Goal: Task Accomplishment & Management: Manage account settings

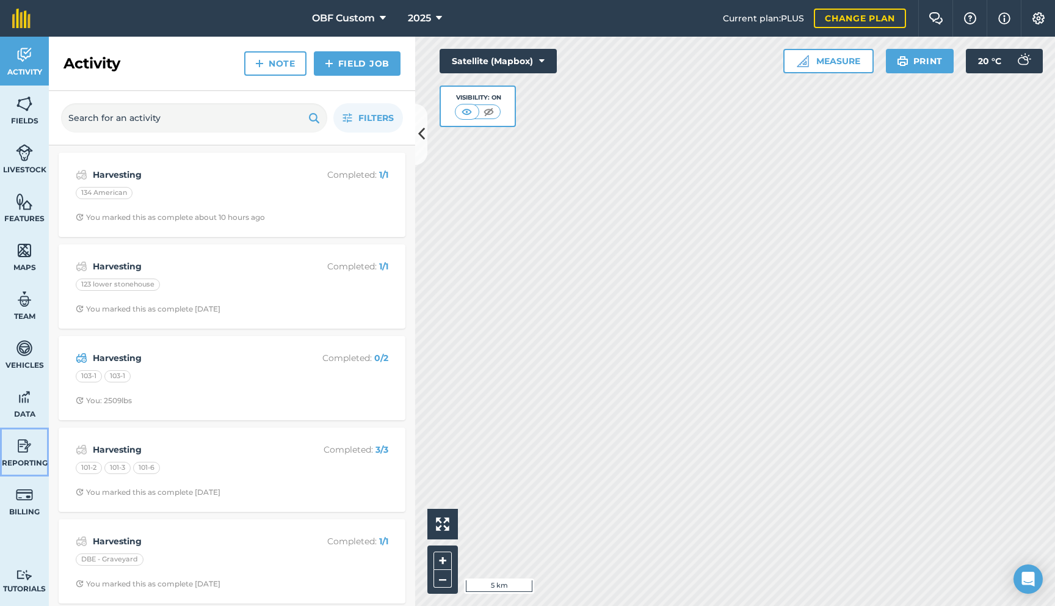
click at [22, 449] on img at bounding box center [24, 446] width 17 height 18
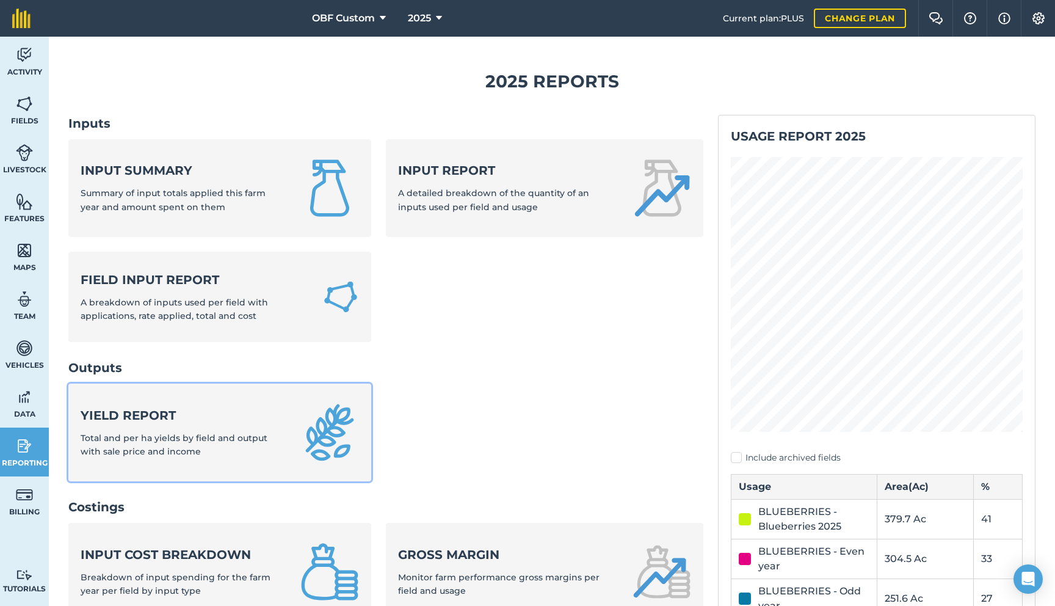
click at [217, 441] on span "Total and per ha yields by field and output with sale price and income" at bounding box center [174, 444] width 187 height 24
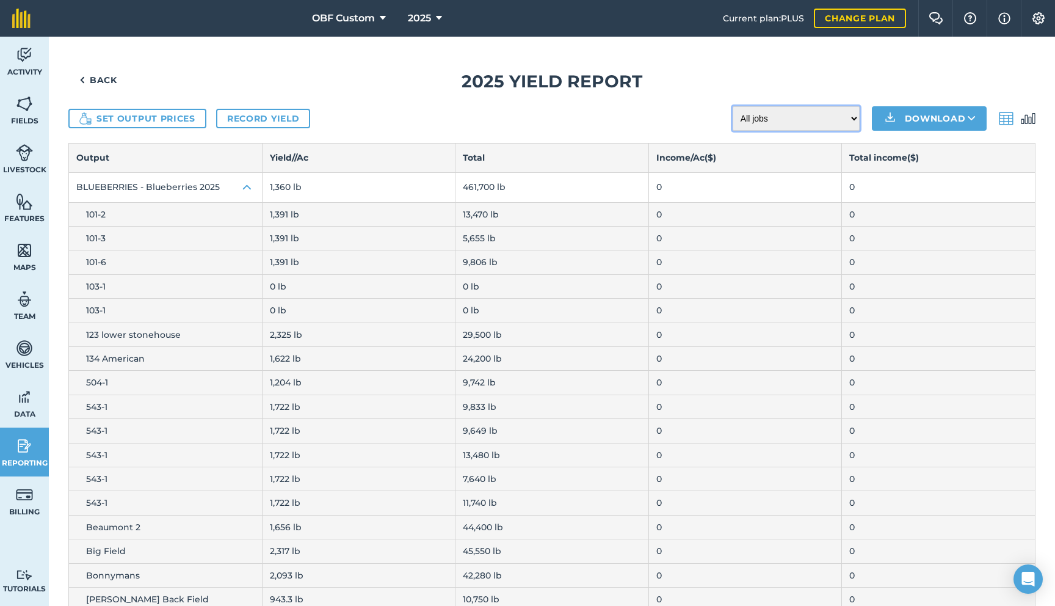
click at [793, 118] on select "All jobs Incomplete jobs Complete jobs" at bounding box center [796, 118] width 127 height 24
select select "done"
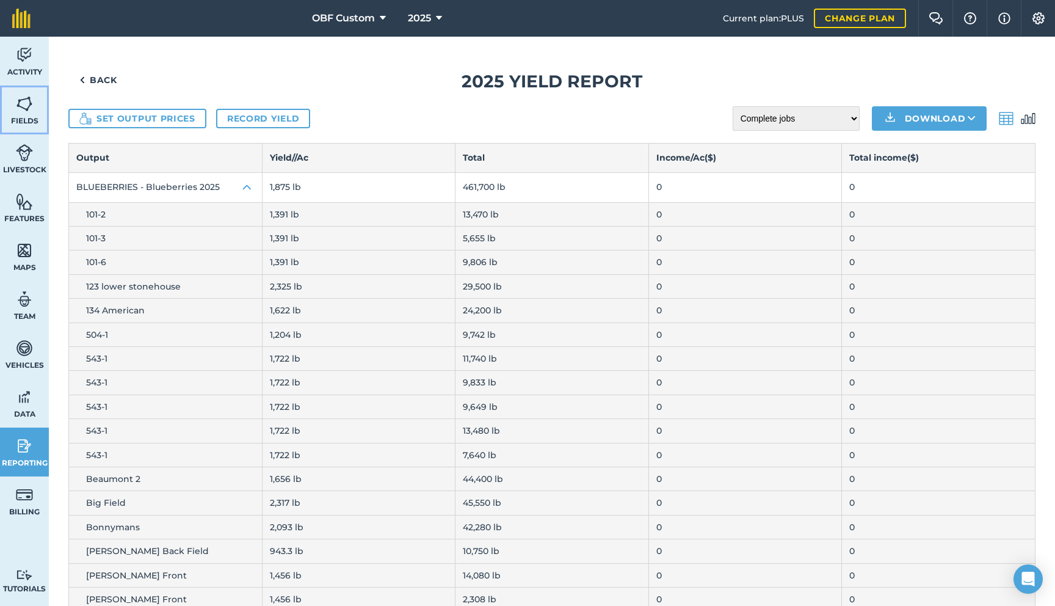
click at [29, 109] on img at bounding box center [24, 104] width 17 height 18
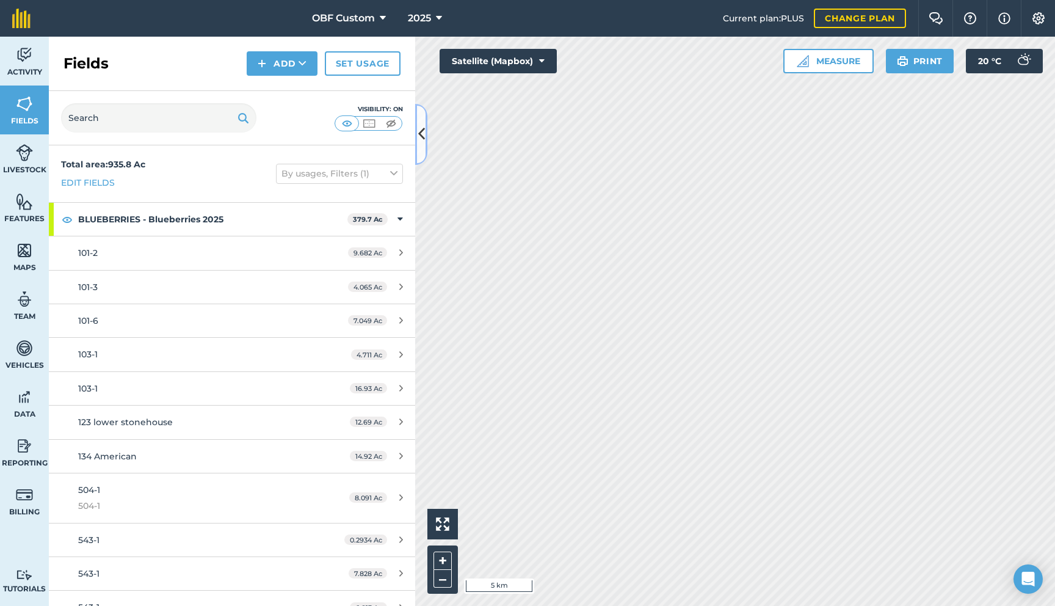
click at [420, 137] on icon at bounding box center [421, 133] width 7 height 21
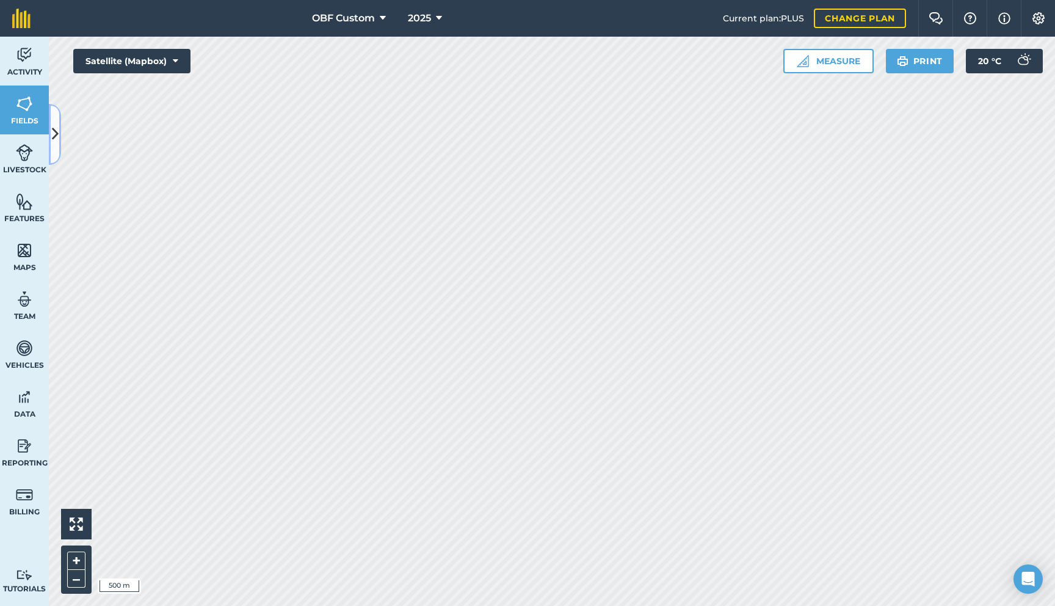
click at [57, 153] on button at bounding box center [55, 134] width 12 height 61
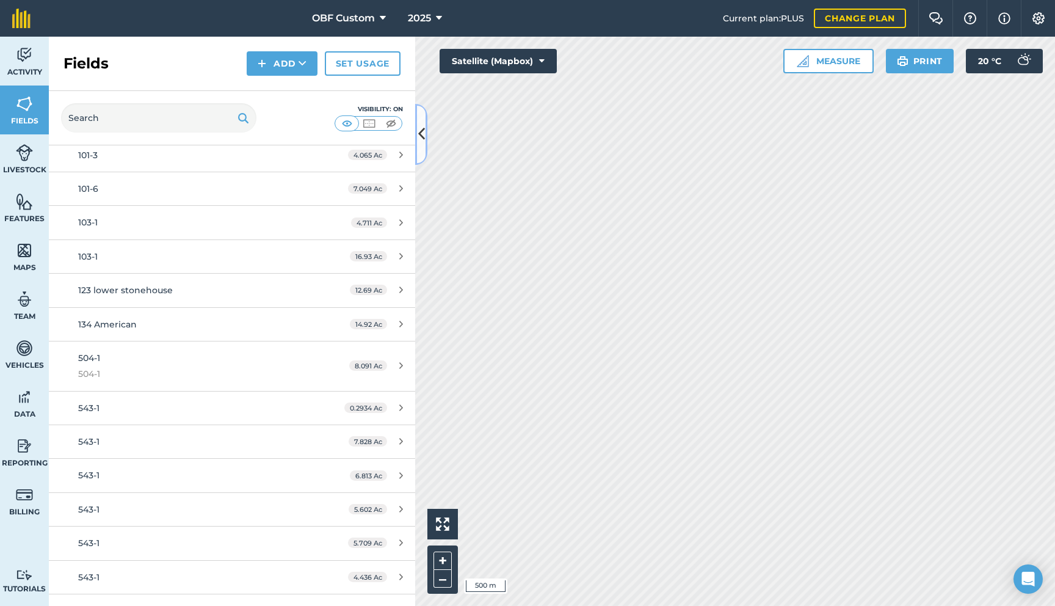
scroll to position [125, 0]
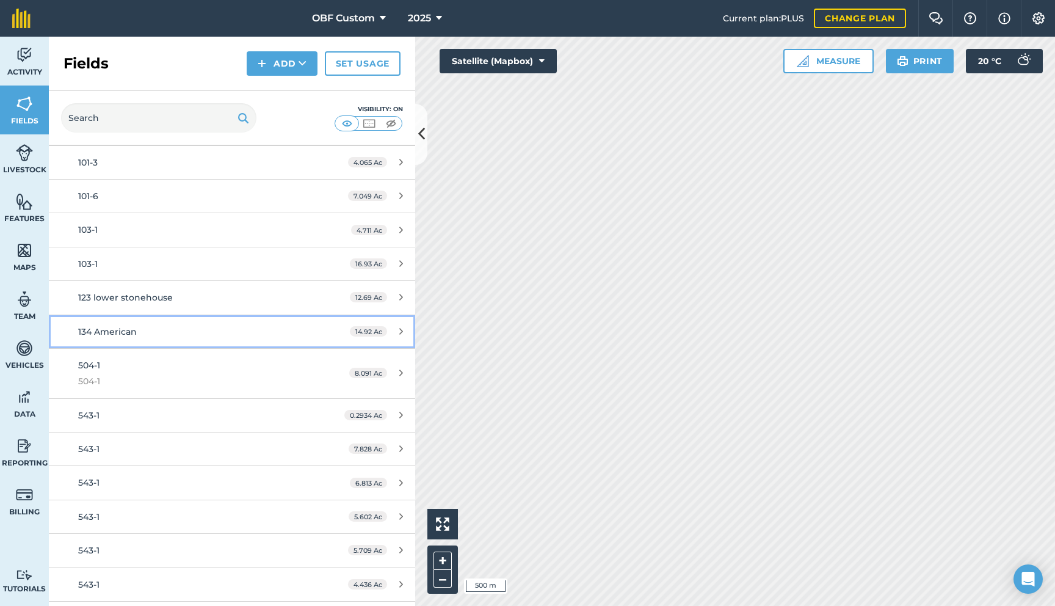
click at [195, 335] on div "134 American" at bounding box center [193, 331] width 230 height 13
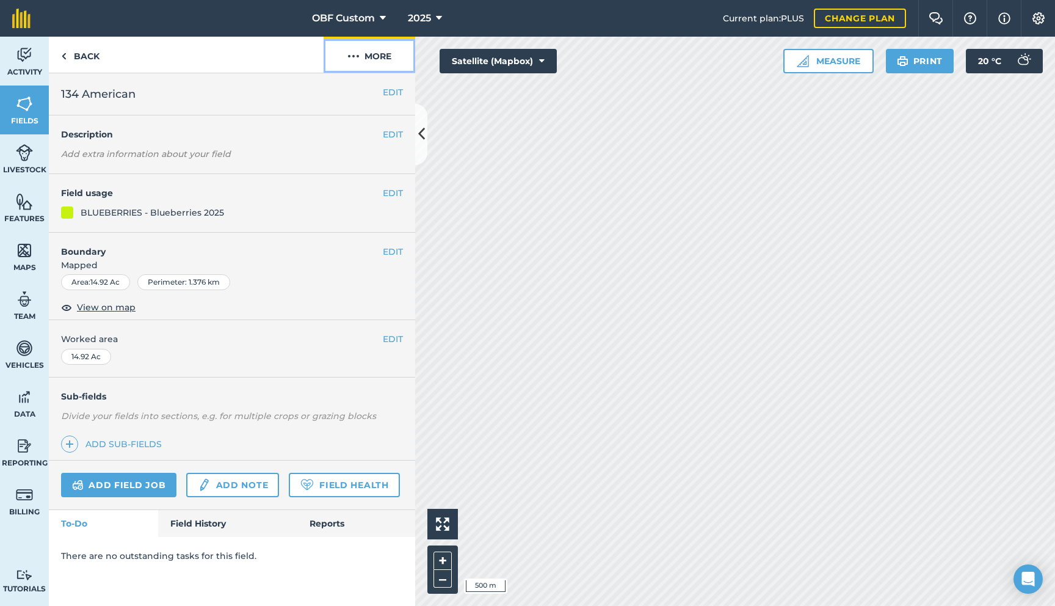
click at [386, 57] on button "More" at bounding box center [370, 55] width 92 height 36
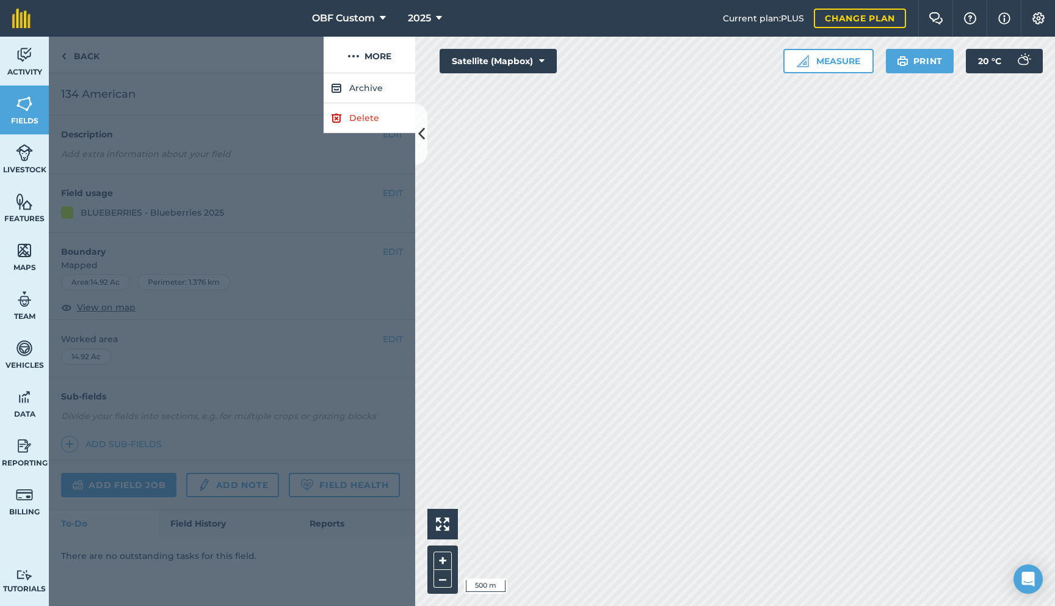
click at [275, 136] on div at bounding box center [232, 339] width 366 height 533
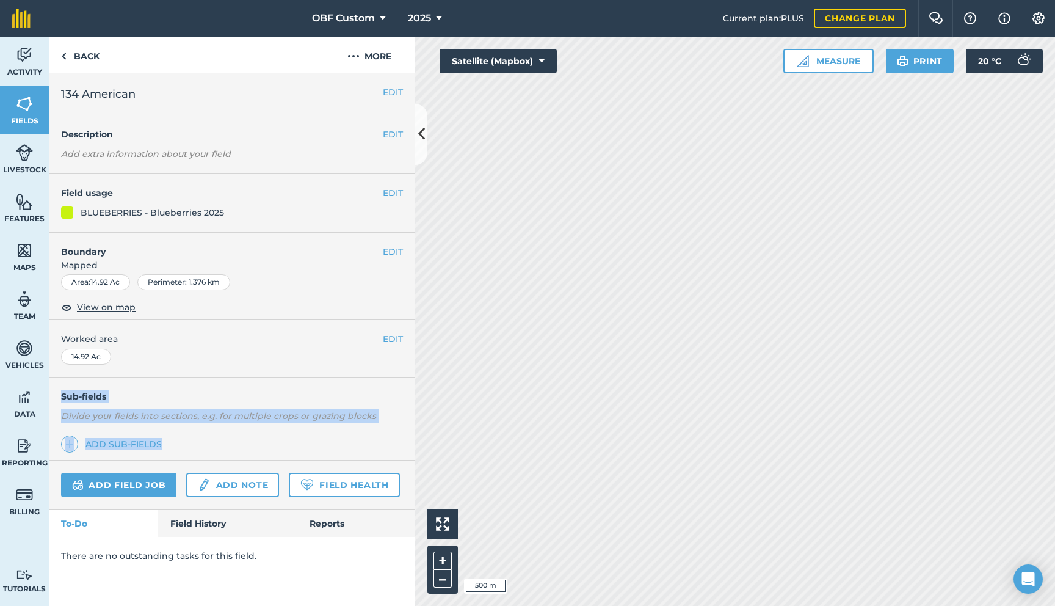
drag, startPoint x: 238, startPoint y: 442, endPoint x: 239, endPoint y: 359, distance: 83.1
click at [239, 359] on div "EDIT 134 American EDIT Description Add extra information about your field EDIT …" at bounding box center [232, 339] width 366 height 533
click at [208, 523] on link "Field History" at bounding box center [227, 523] width 139 height 27
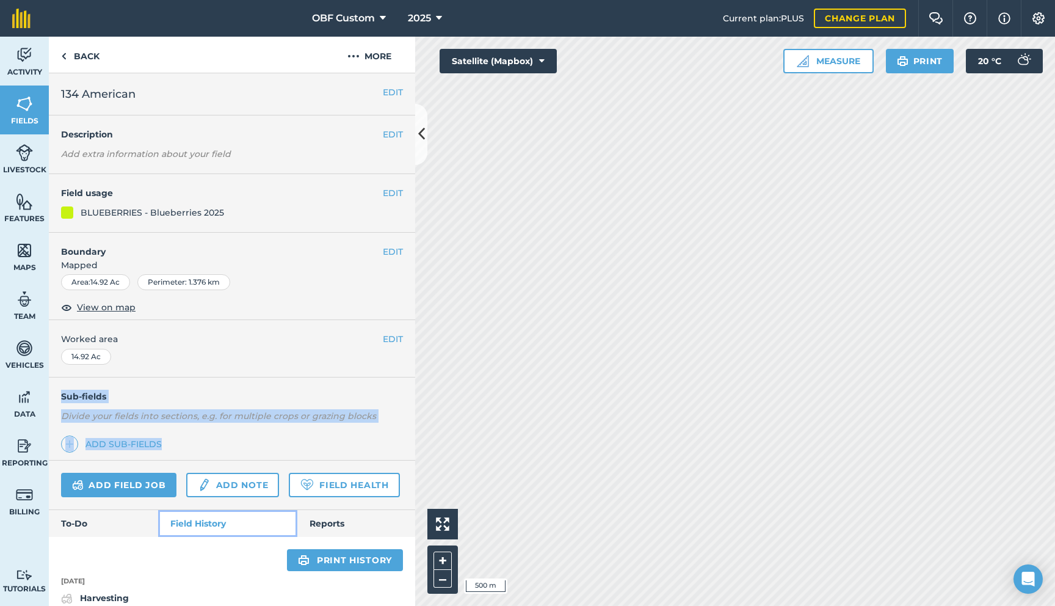
scroll to position [22, 0]
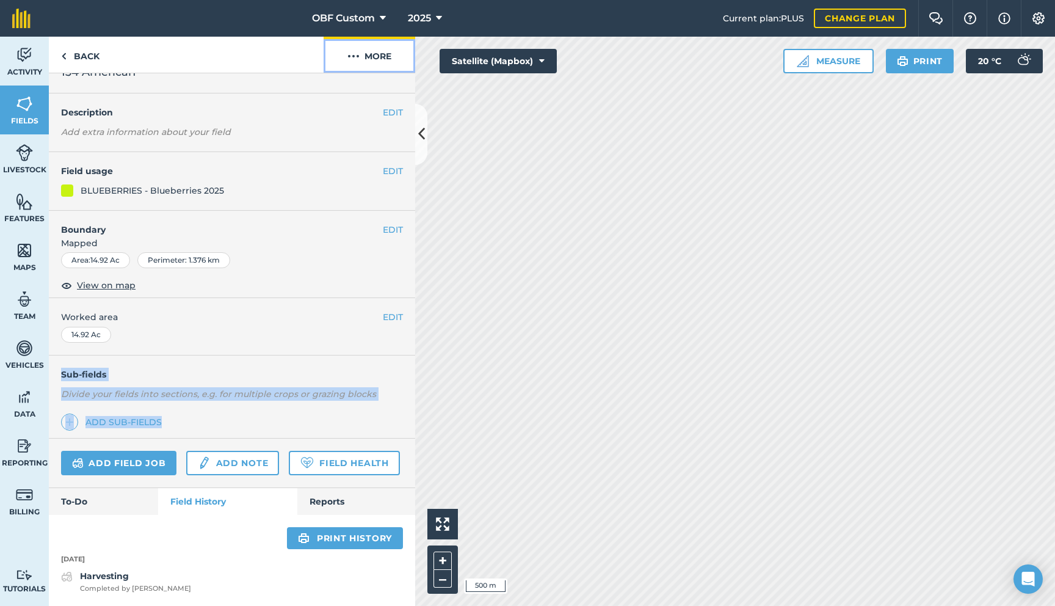
click at [379, 62] on button "More" at bounding box center [370, 55] width 92 height 36
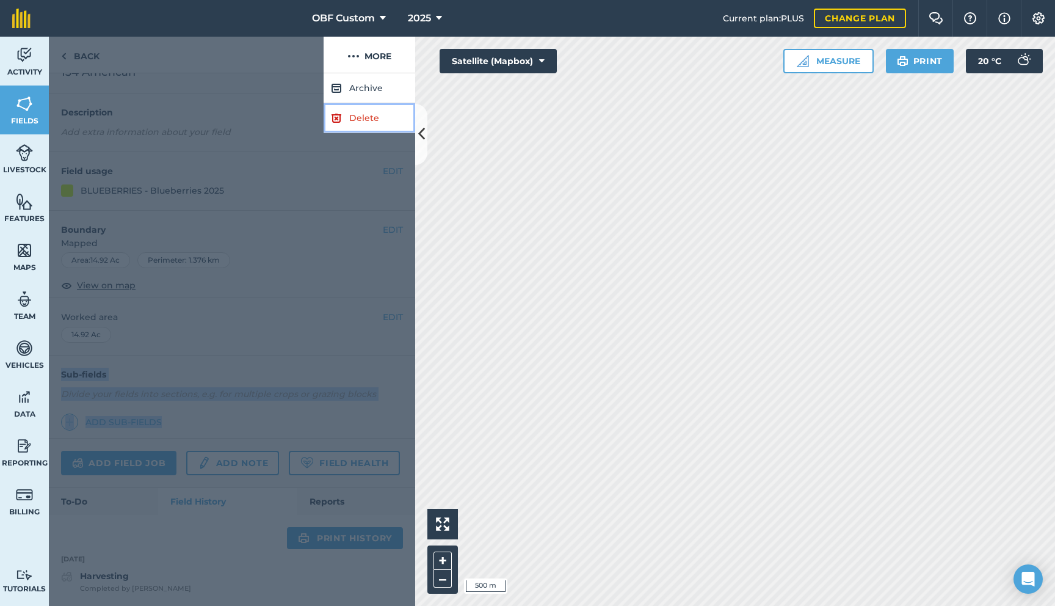
click at [380, 119] on link "Delete" at bounding box center [370, 118] width 92 height 30
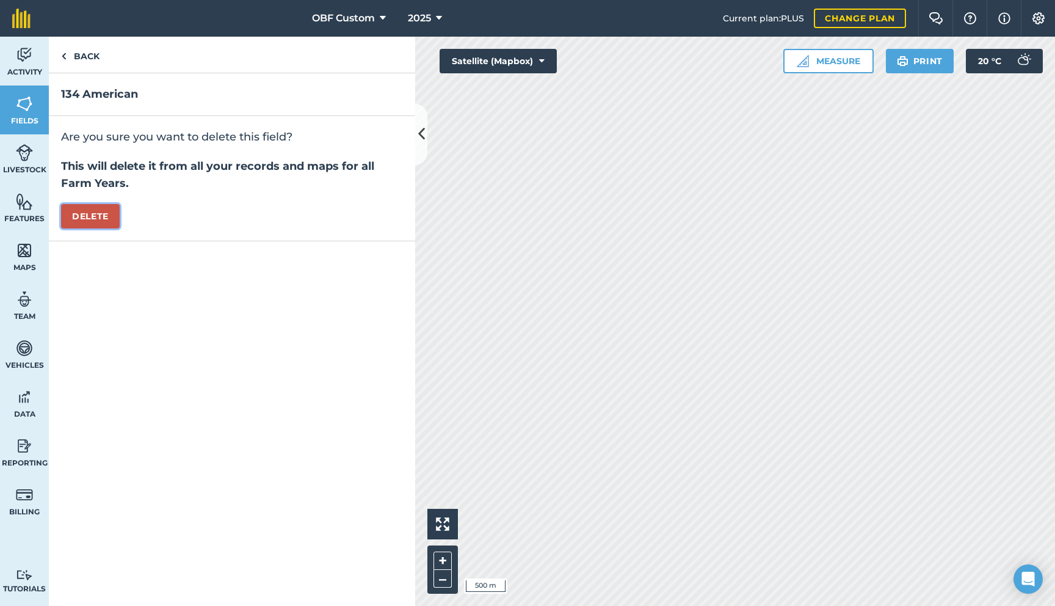
click at [91, 218] on button "Delete" at bounding box center [90, 216] width 59 height 24
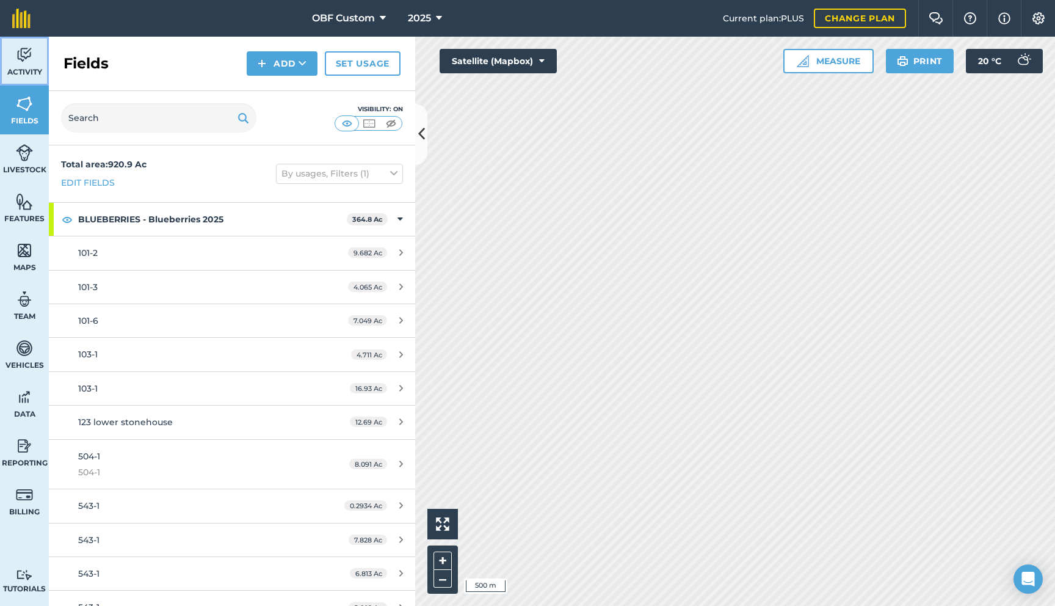
click at [17, 66] on link "Activity" at bounding box center [24, 61] width 49 height 49
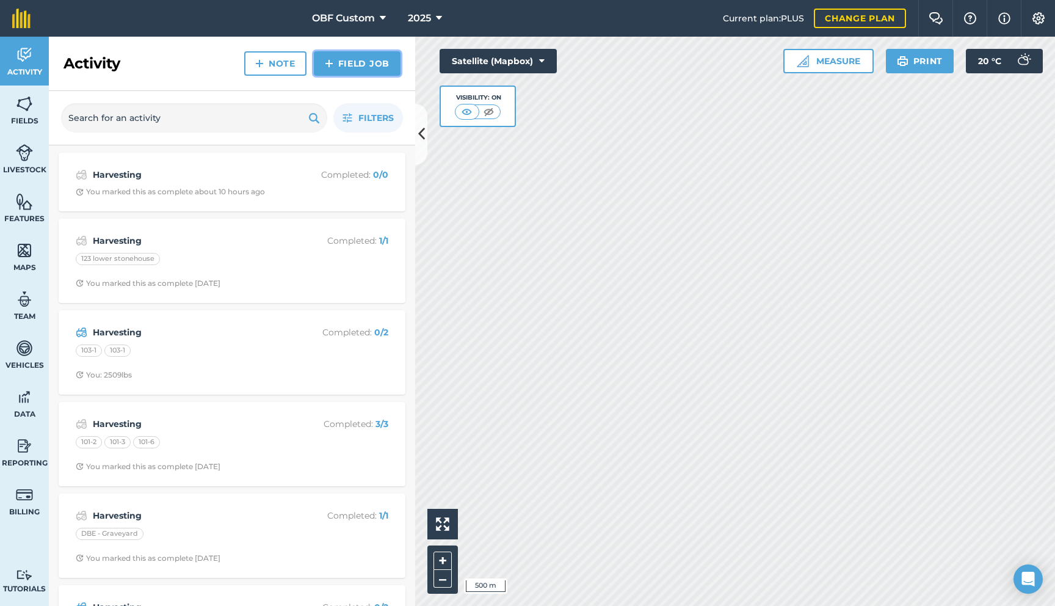
click at [329, 69] on img at bounding box center [329, 63] width 9 height 15
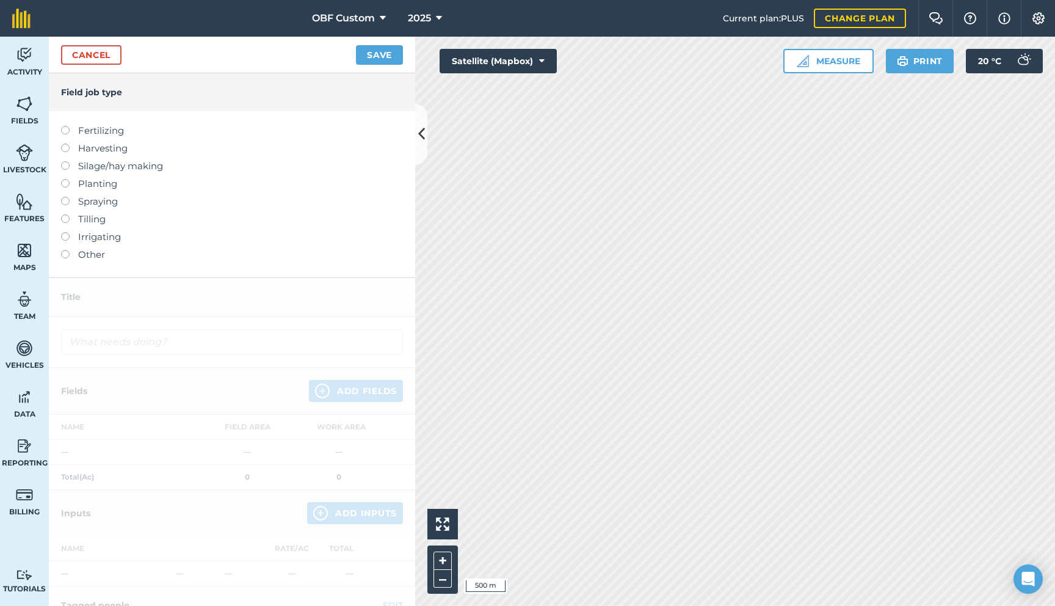
click at [64, 144] on label at bounding box center [69, 144] width 17 height 0
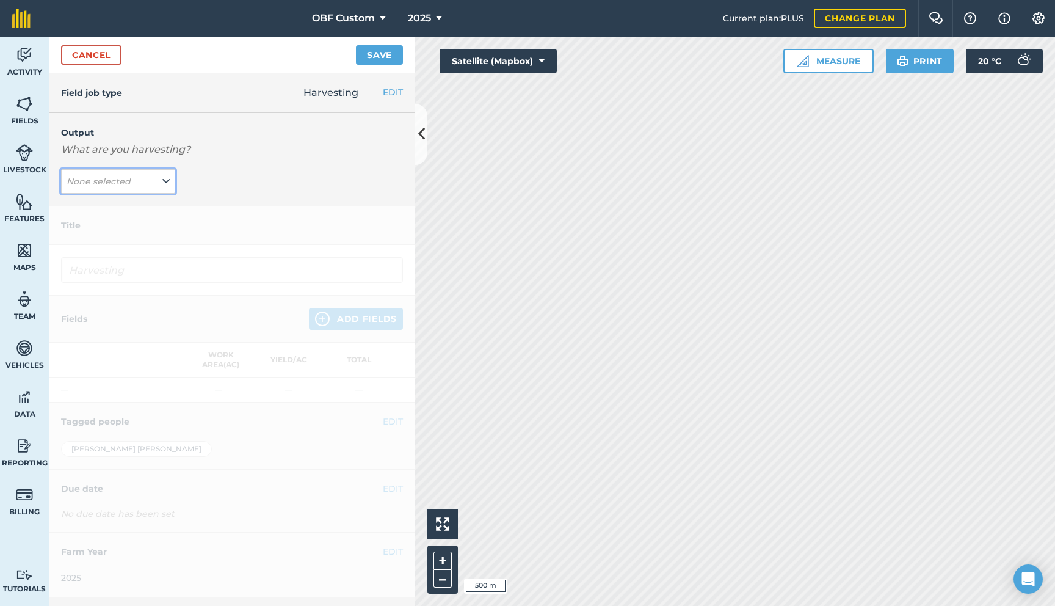
click at [135, 184] on button "None selected" at bounding box center [118, 181] width 114 height 24
click at [136, 212] on button "BLUEBERRIES - Blueberries 2025 ( lb )" at bounding box center [118, 205] width 114 height 23
type input "Harvesting BLUEBERRIES - Blueberries 2025"
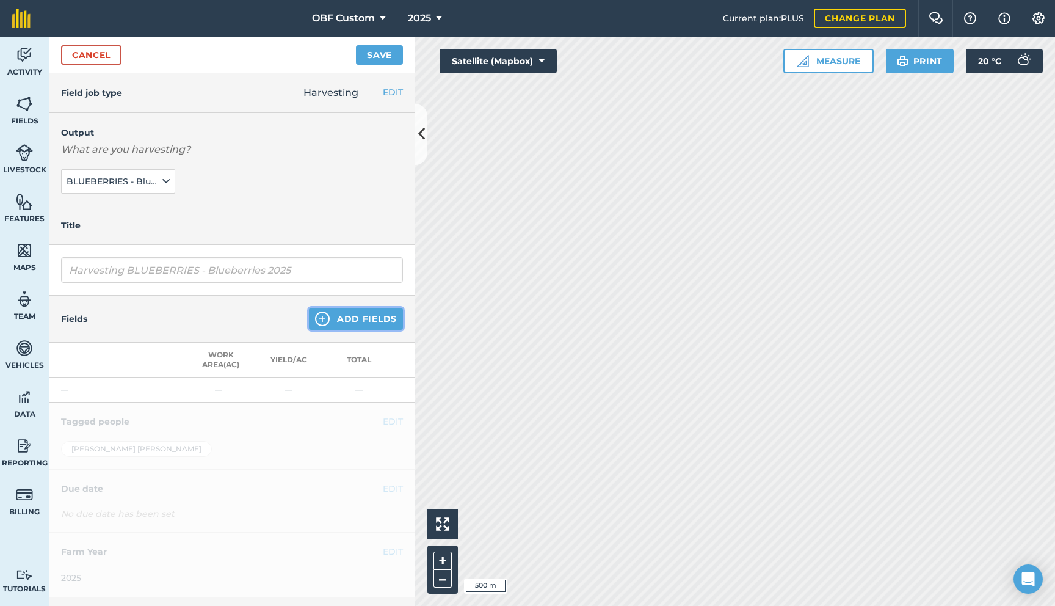
click at [336, 324] on button "Add Fields" at bounding box center [356, 319] width 94 height 22
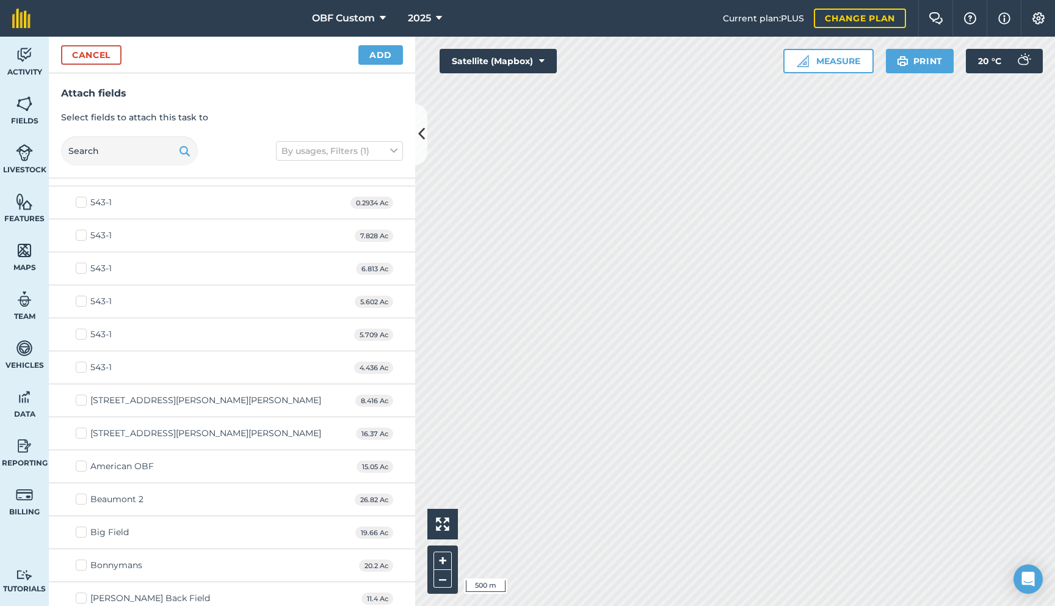
scroll to position [277, 0]
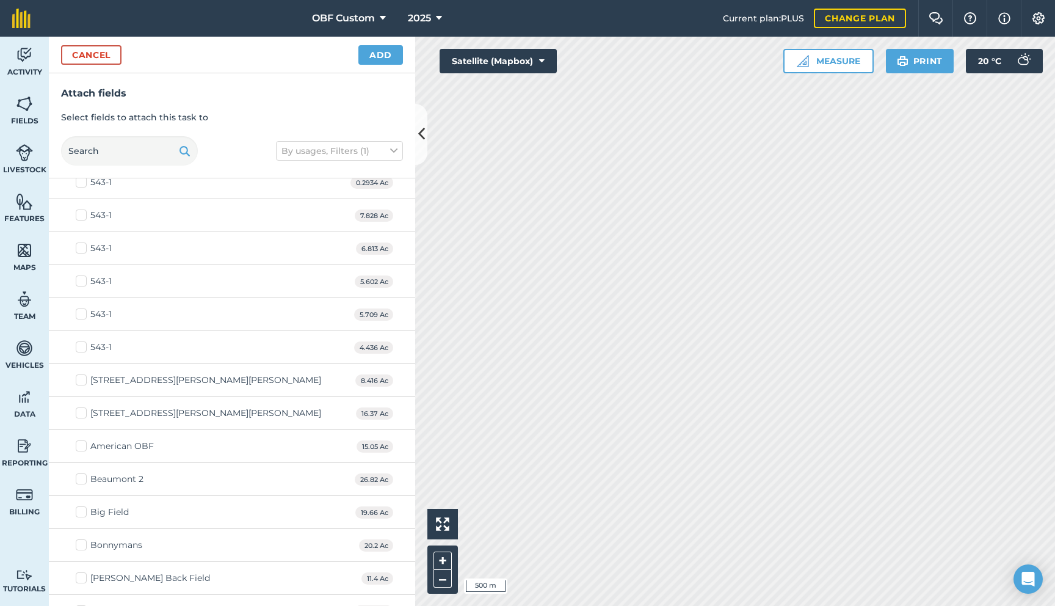
click at [78, 446] on label "American OBF" at bounding box center [115, 446] width 78 height 13
click at [78, 446] on input "American OBF" at bounding box center [80, 444] width 8 height 8
checkbox input "true"
click at [393, 60] on button "Add" at bounding box center [380, 55] width 45 height 20
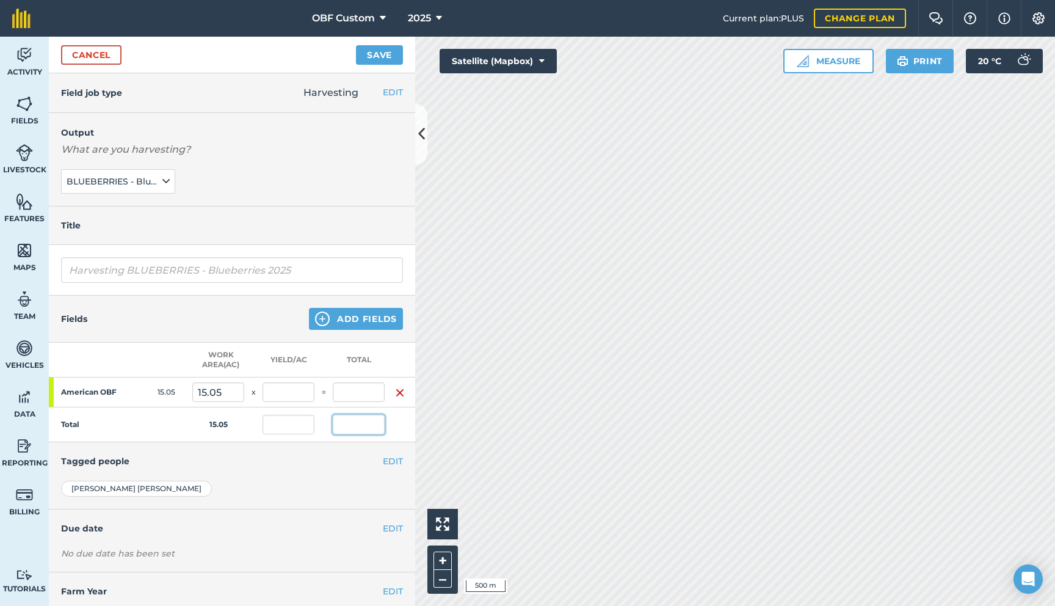
click at [348, 425] on input "text" at bounding box center [359, 425] width 52 height 20
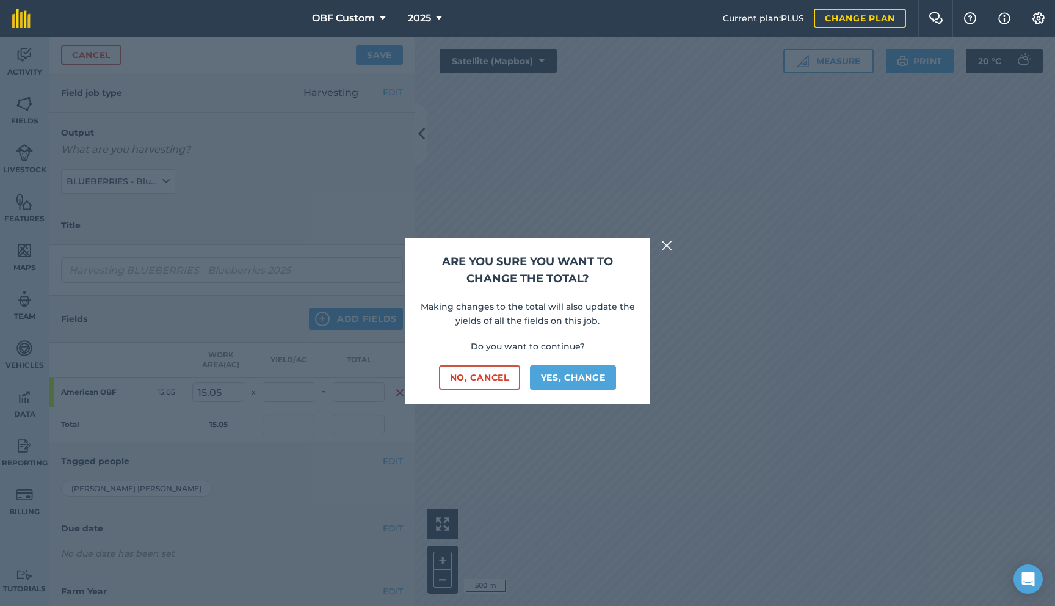
click at [666, 244] on img at bounding box center [666, 245] width 11 height 15
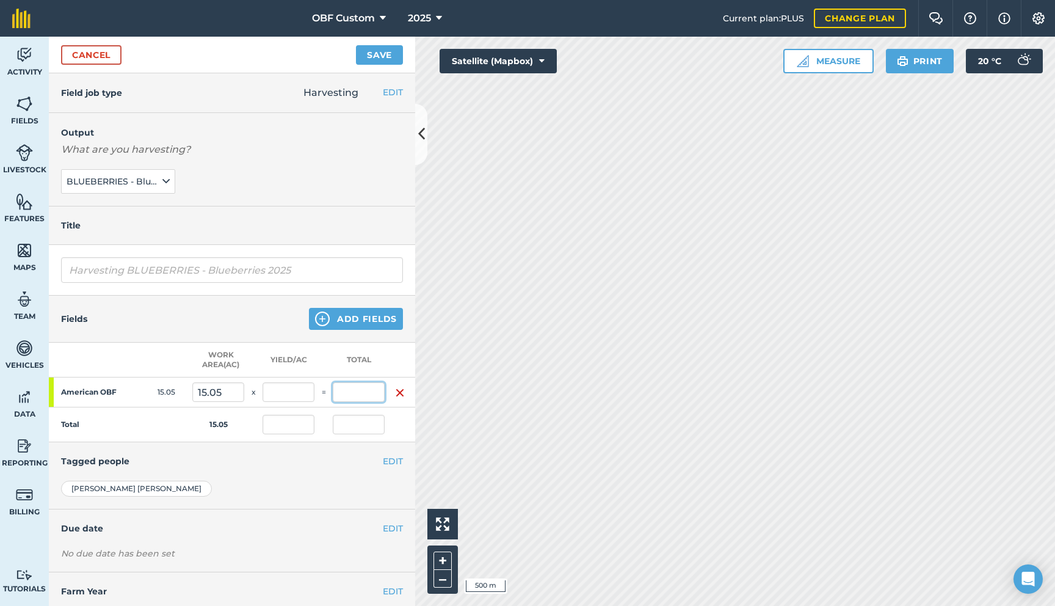
click at [352, 393] on input "text" at bounding box center [359, 392] width 52 height 20
type input "24,204"
click at [356, 45] on button "Save" at bounding box center [379, 55] width 47 height 20
type input "1,608.239"
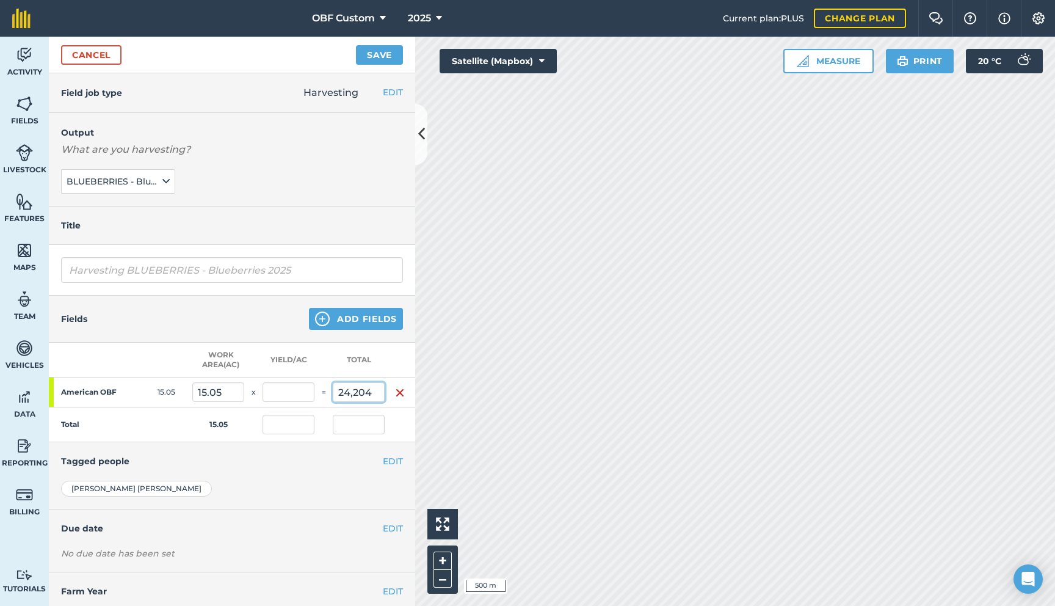
type input "24,204"
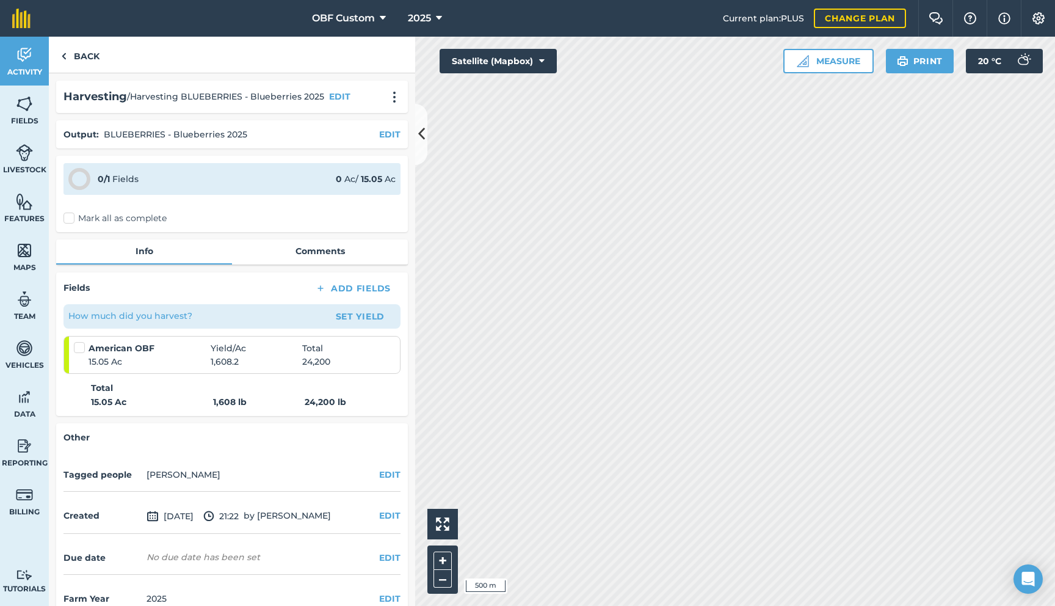
click at [73, 219] on label "Mark all as complete" at bounding box center [115, 218] width 103 height 13
click at [71, 219] on input "Mark all as complete" at bounding box center [68, 216] width 8 height 8
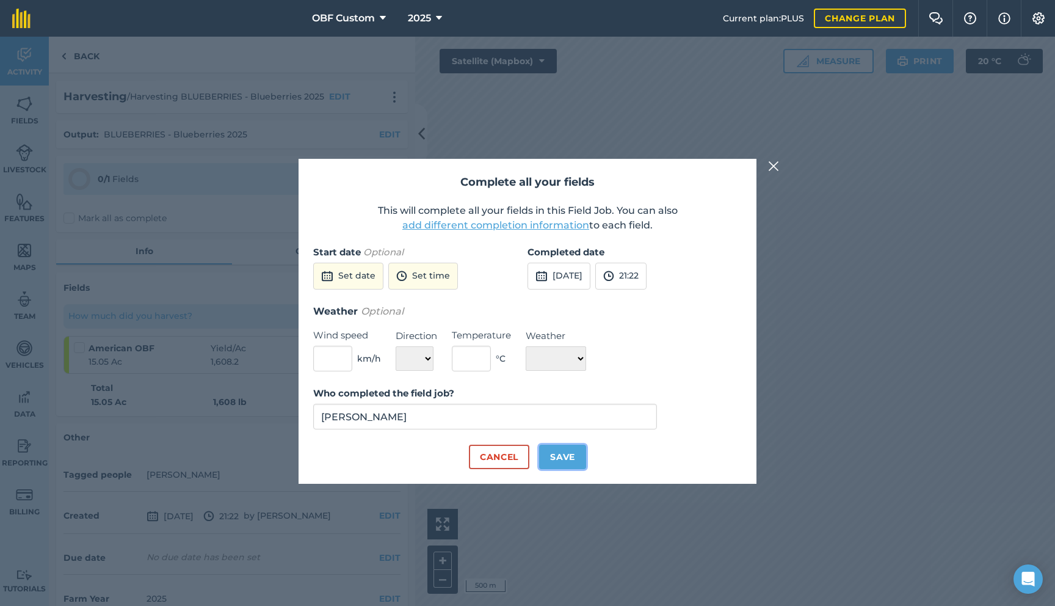
click at [555, 459] on button "Save" at bounding box center [562, 457] width 47 height 24
checkbox input "true"
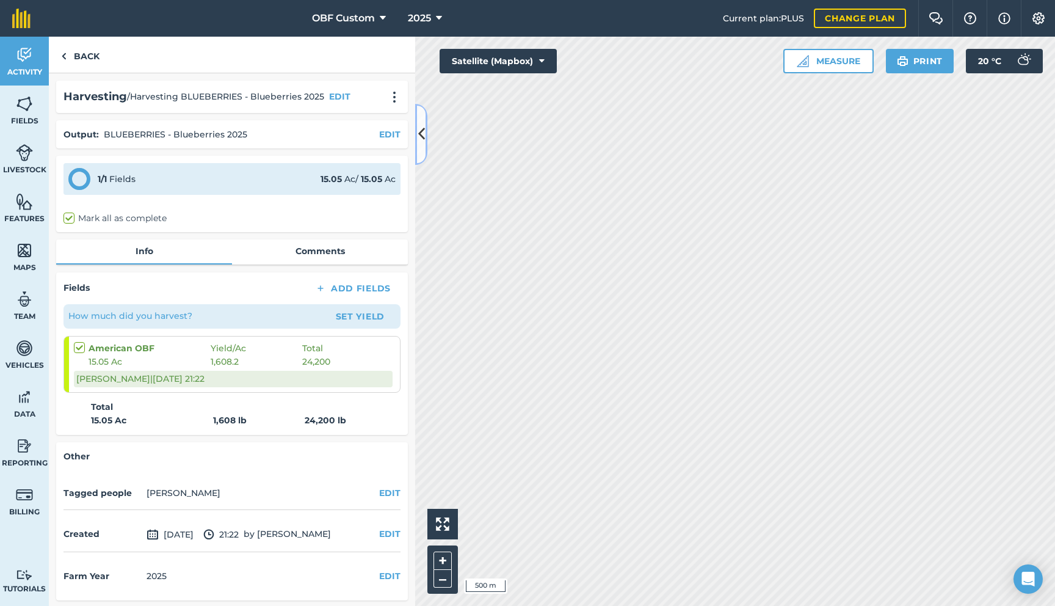
click at [420, 150] on button at bounding box center [421, 134] width 12 height 61
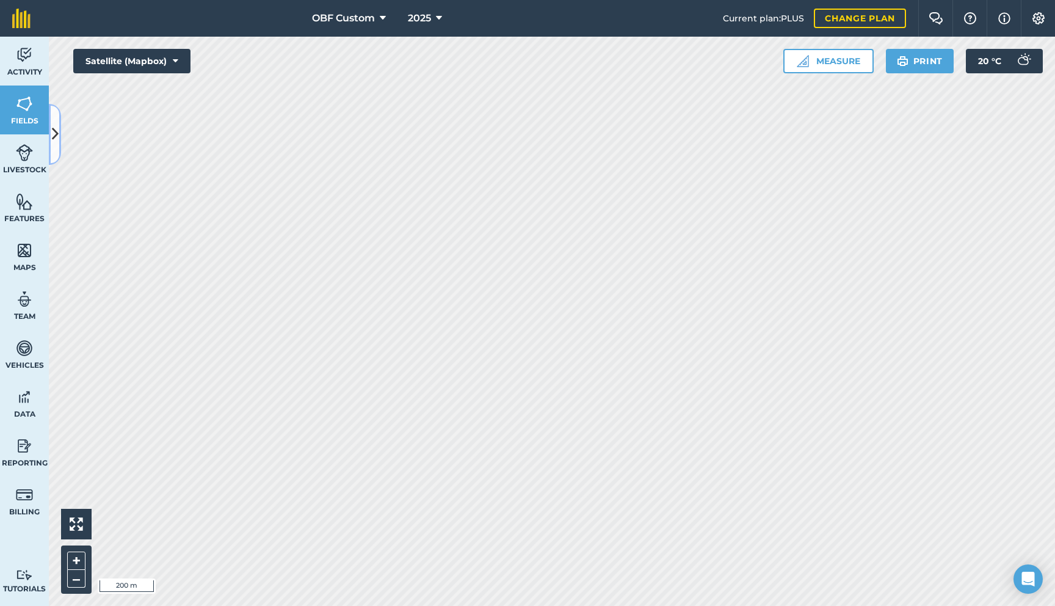
click at [58, 143] on button at bounding box center [55, 134] width 12 height 61
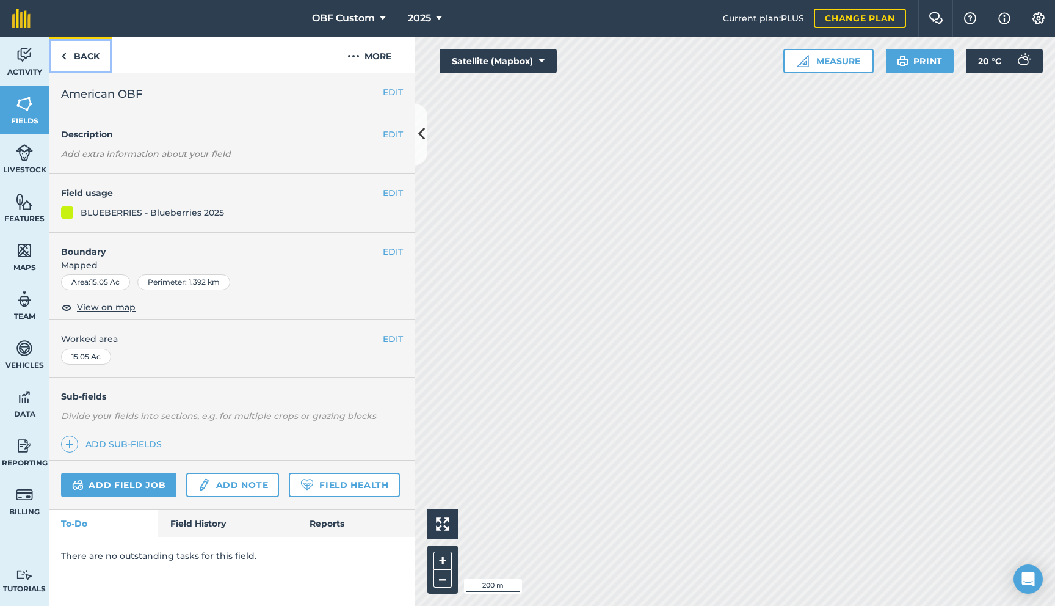
click at [91, 61] on link "Back" at bounding box center [80, 55] width 63 height 36
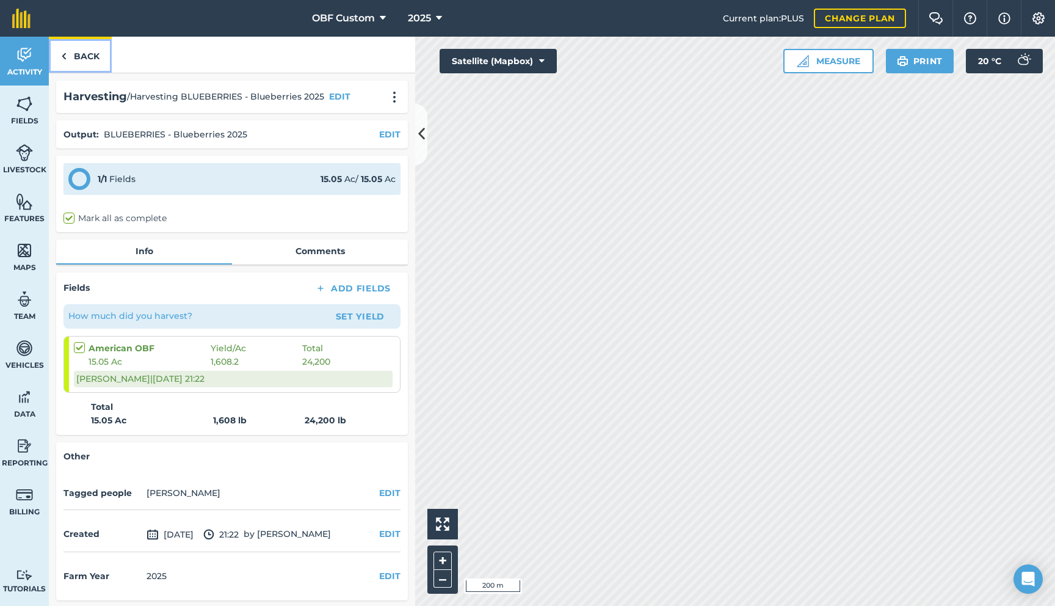
click at [85, 57] on link "Back" at bounding box center [80, 55] width 63 height 36
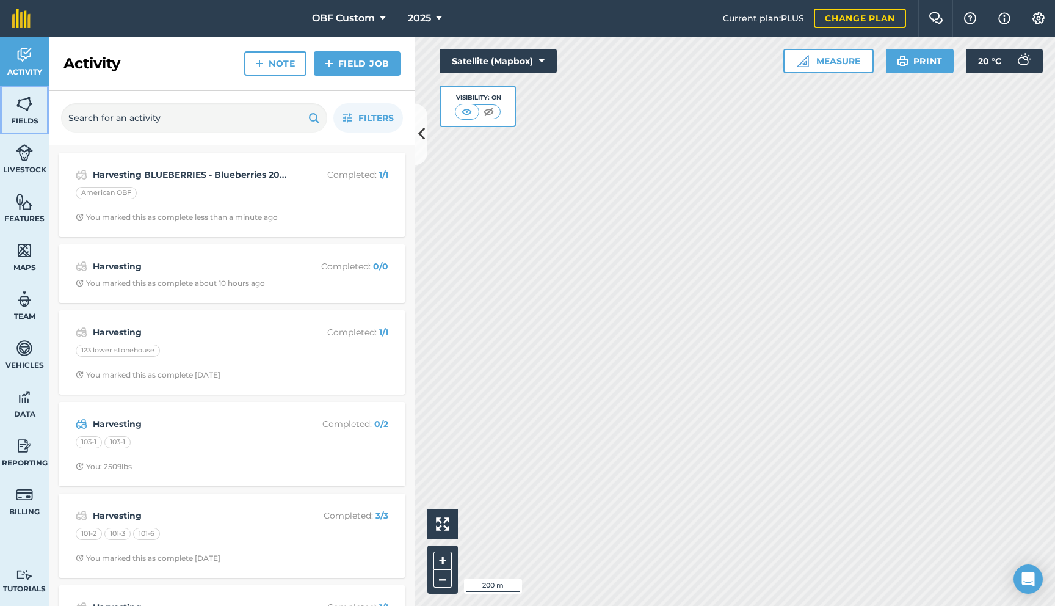
click at [21, 107] on img at bounding box center [24, 104] width 17 height 18
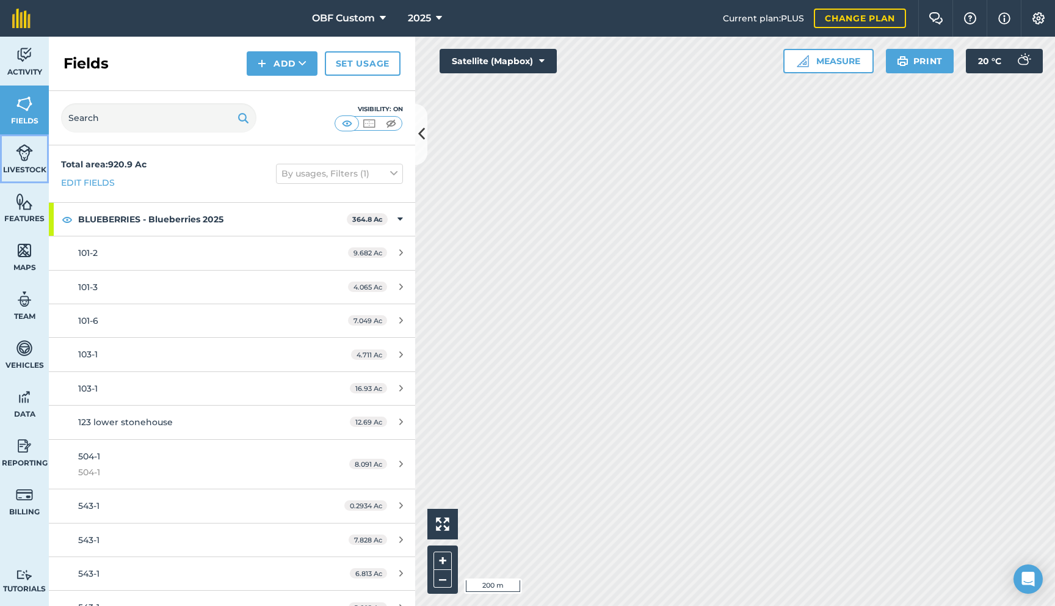
click at [28, 148] on img at bounding box center [24, 153] width 17 height 18
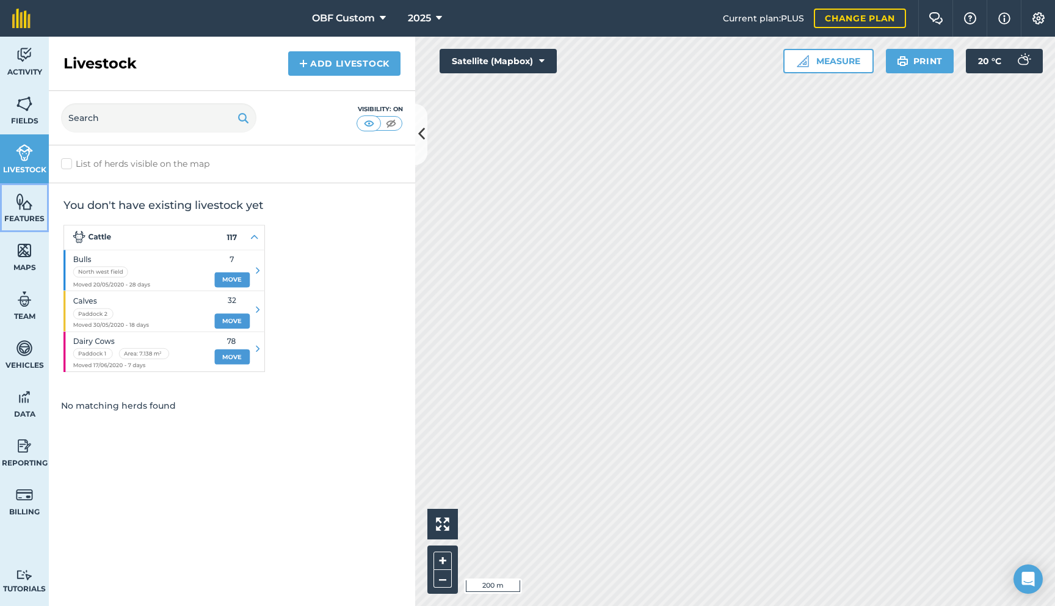
click at [31, 199] on img at bounding box center [24, 201] width 17 height 18
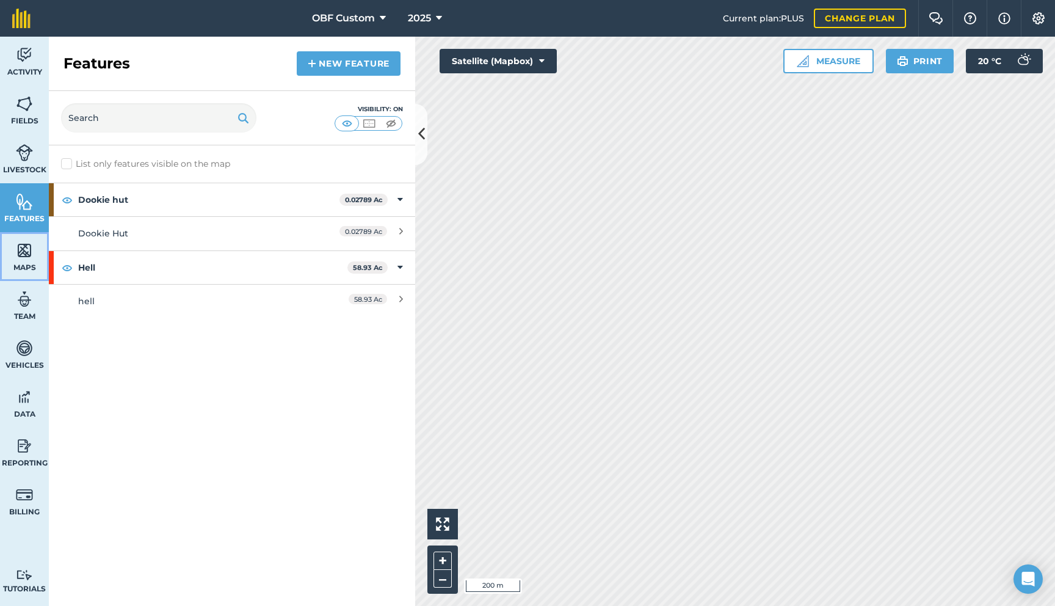
click at [27, 272] on link "Maps" at bounding box center [24, 256] width 49 height 49
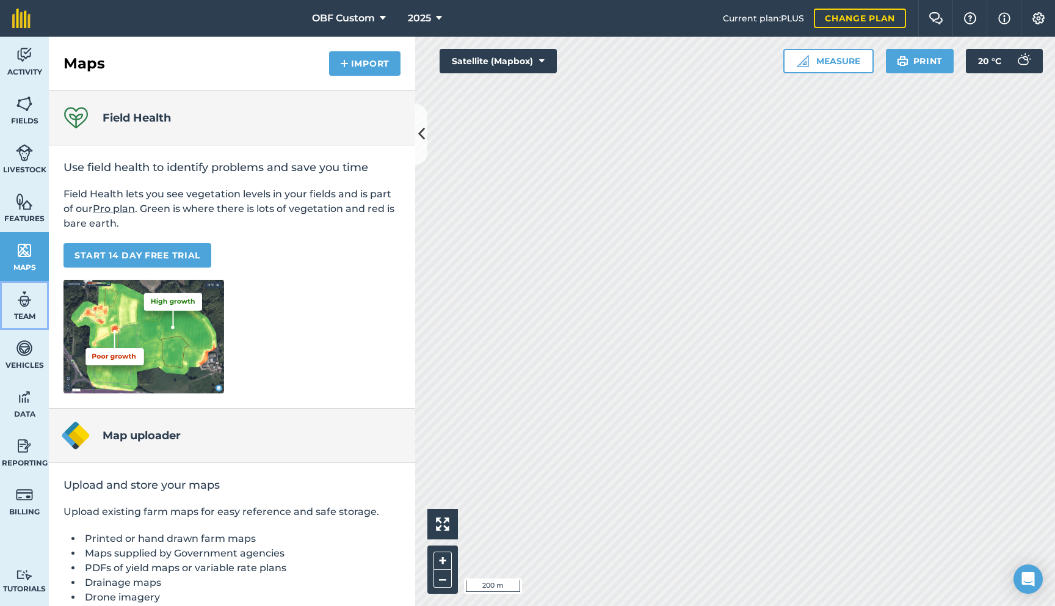
click at [33, 300] on link "Team" at bounding box center [24, 305] width 49 height 49
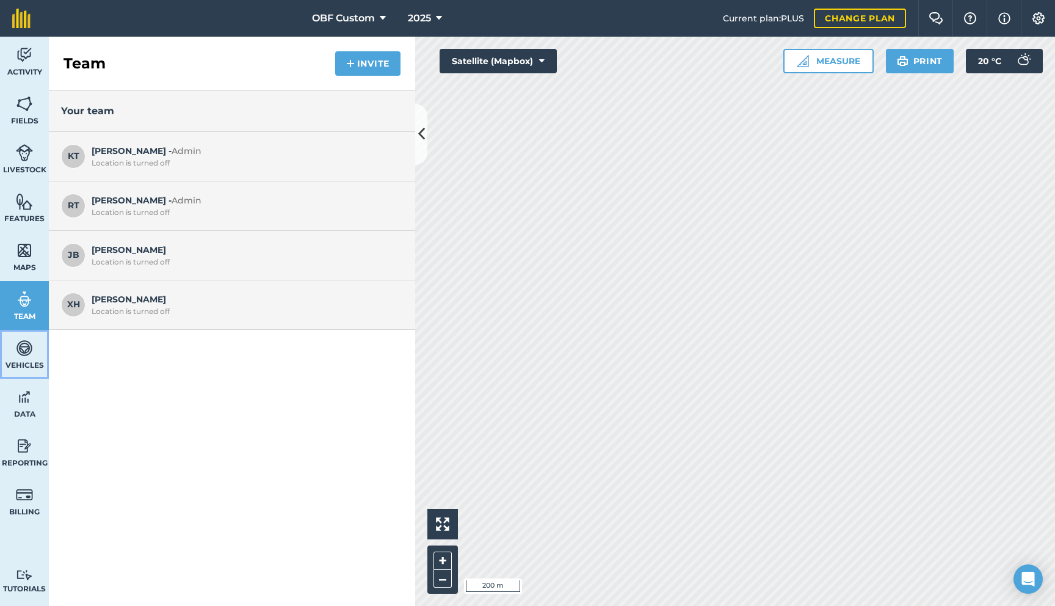
click at [34, 349] on link "Vehicles" at bounding box center [24, 354] width 49 height 49
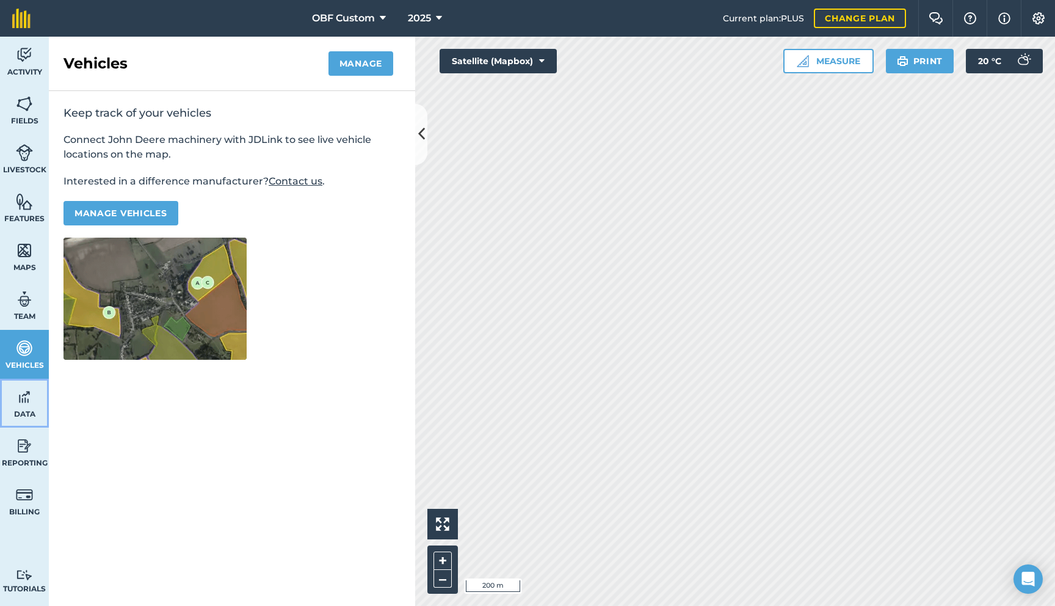
click at [34, 391] on link "Data" at bounding box center [24, 403] width 49 height 49
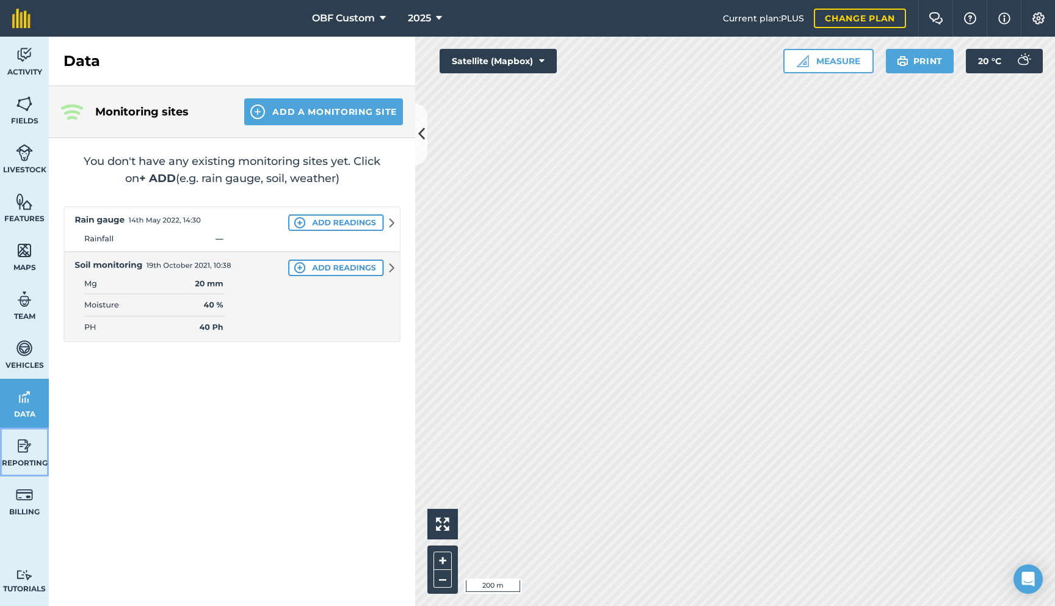
click at [35, 437] on link "Reporting" at bounding box center [24, 451] width 49 height 49
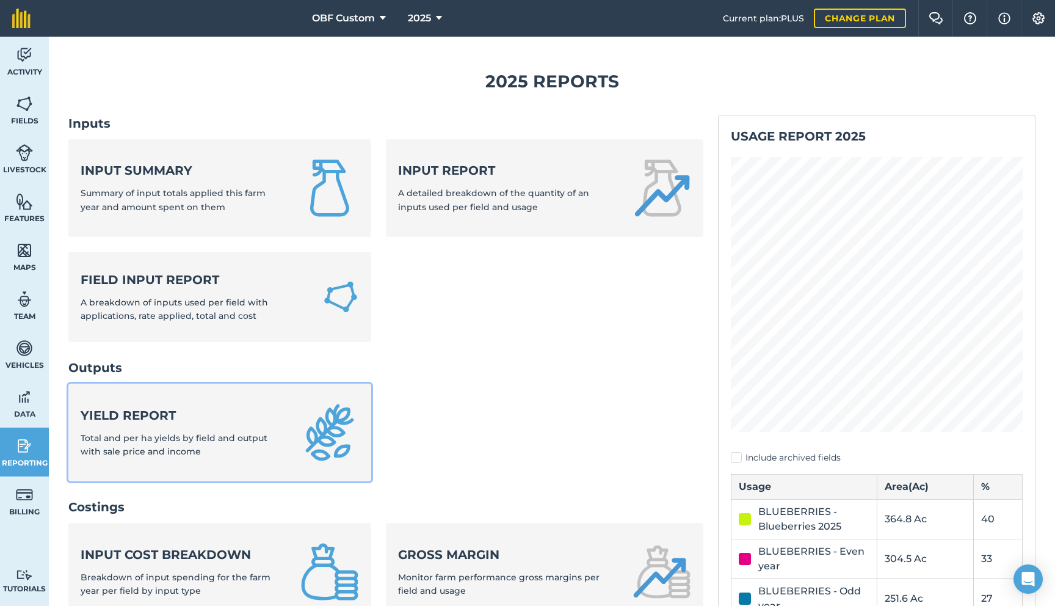
click at [314, 392] on link "Yield report Total and per ha yields by field and output with sale price and in…" at bounding box center [219, 433] width 303 height 98
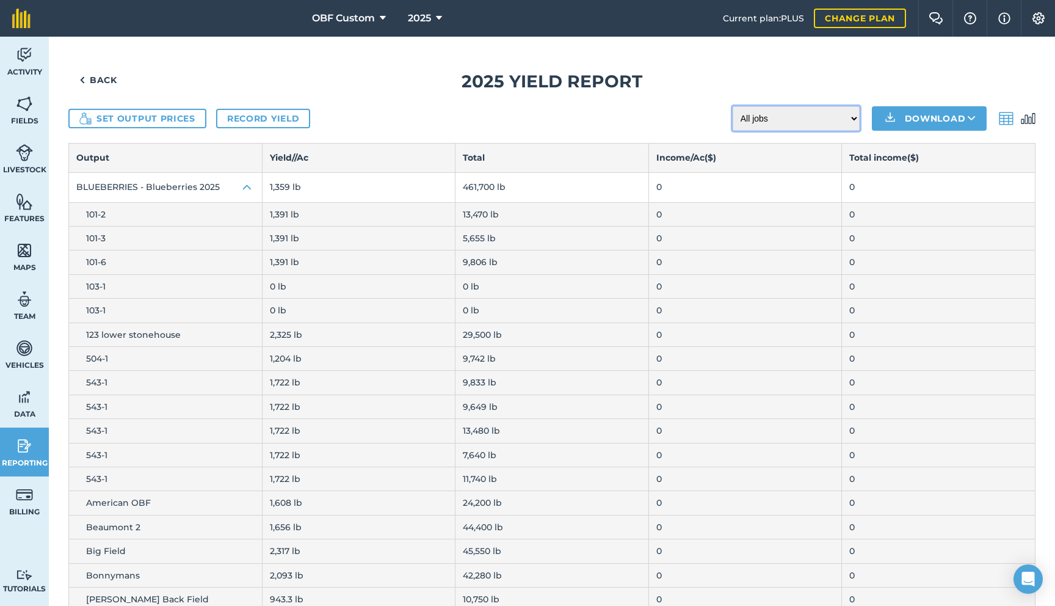
click at [788, 120] on select "All jobs Incomplete jobs Complete jobs" at bounding box center [796, 118] width 127 height 24
select select "done"
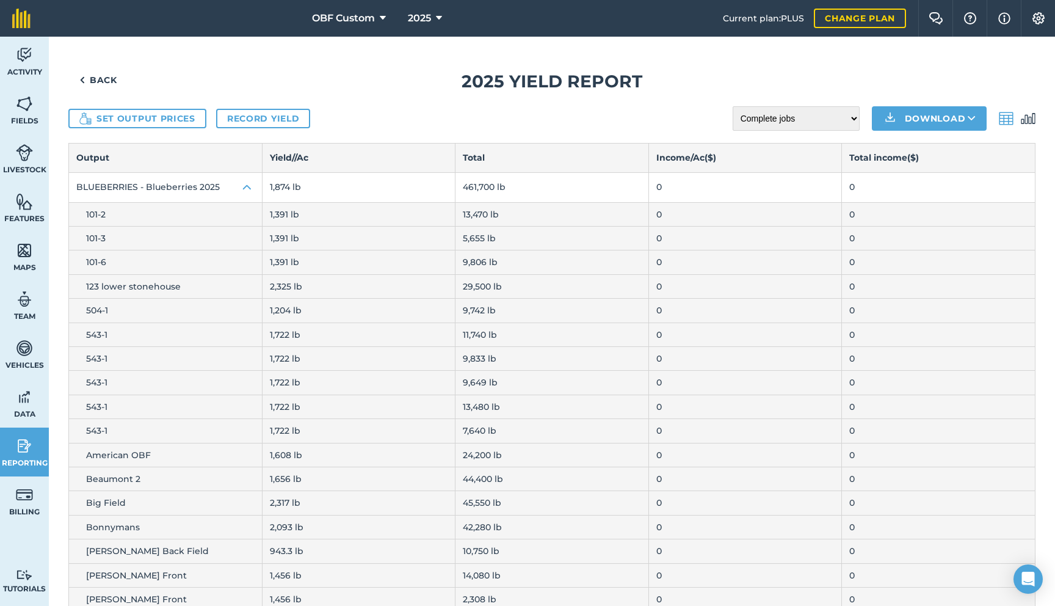
click at [1030, 126] on div "Download" at bounding box center [954, 118] width 164 height 24
click at [1030, 123] on img at bounding box center [1028, 118] width 15 height 15
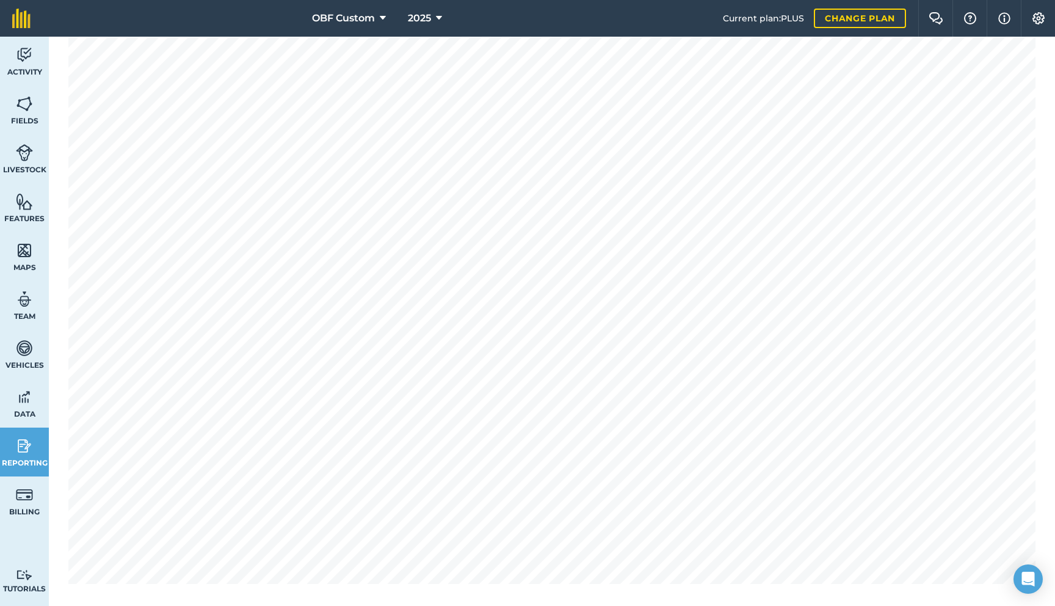
scroll to position [353, 0]
click at [37, 404] on link "Data" at bounding box center [24, 403] width 49 height 49
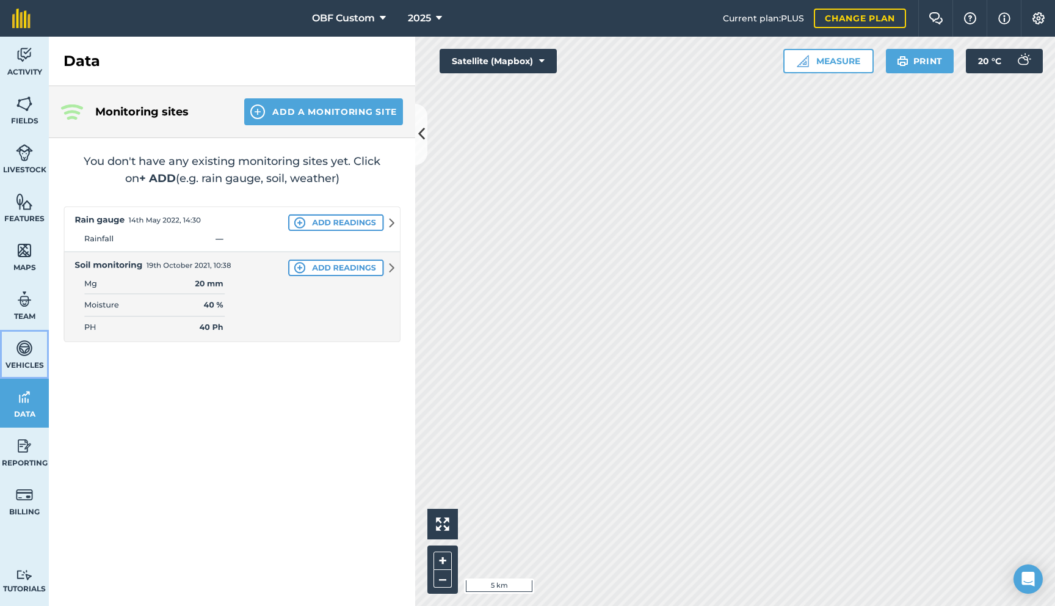
click at [18, 364] on span "Vehicles" at bounding box center [24, 365] width 49 height 10
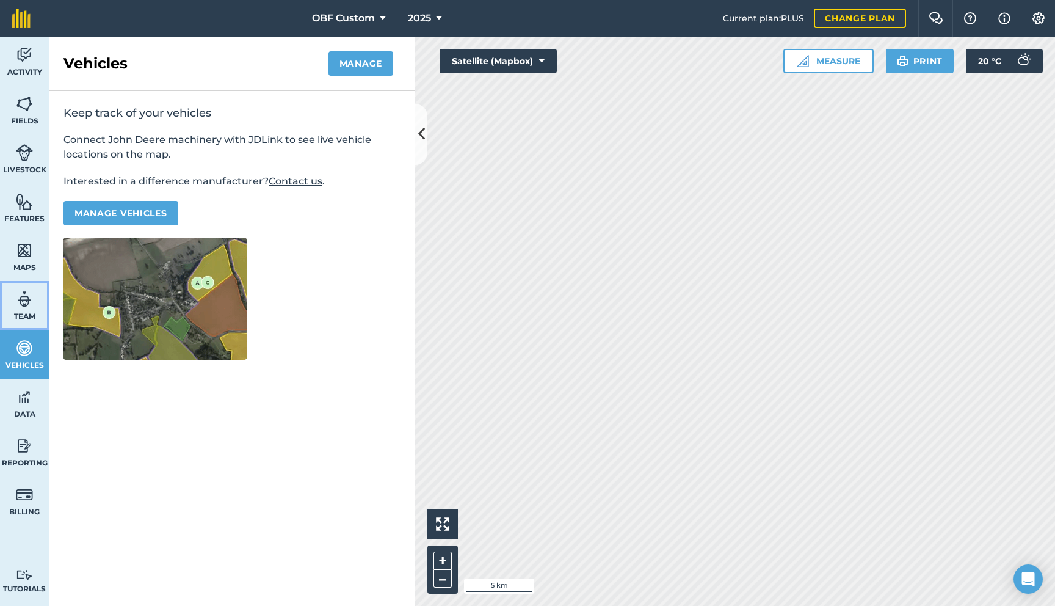
click at [24, 299] on img at bounding box center [24, 299] width 17 height 18
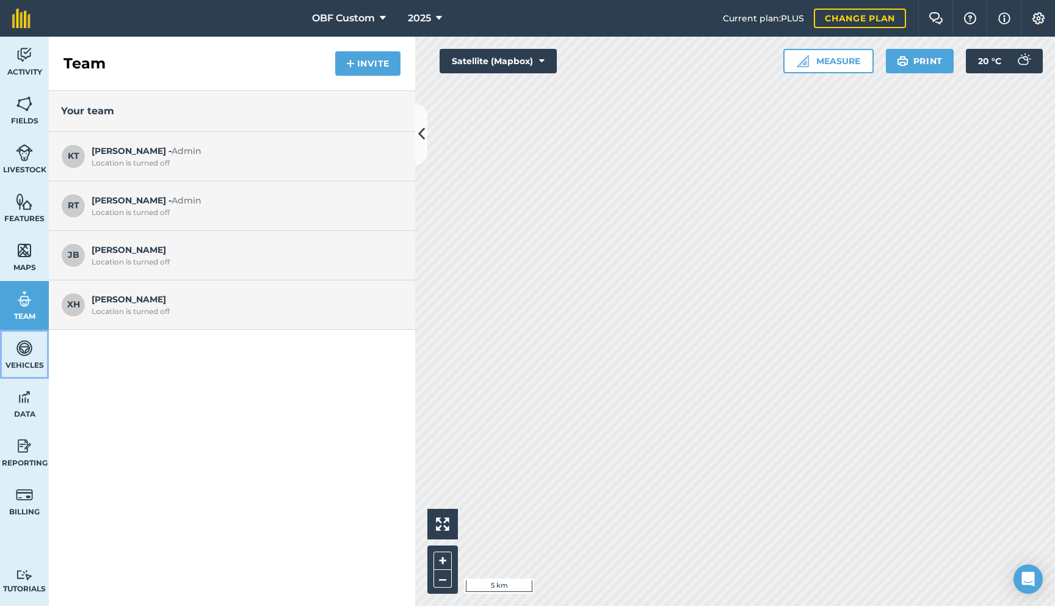
click at [21, 358] on link "Vehicles" at bounding box center [24, 354] width 49 height 49
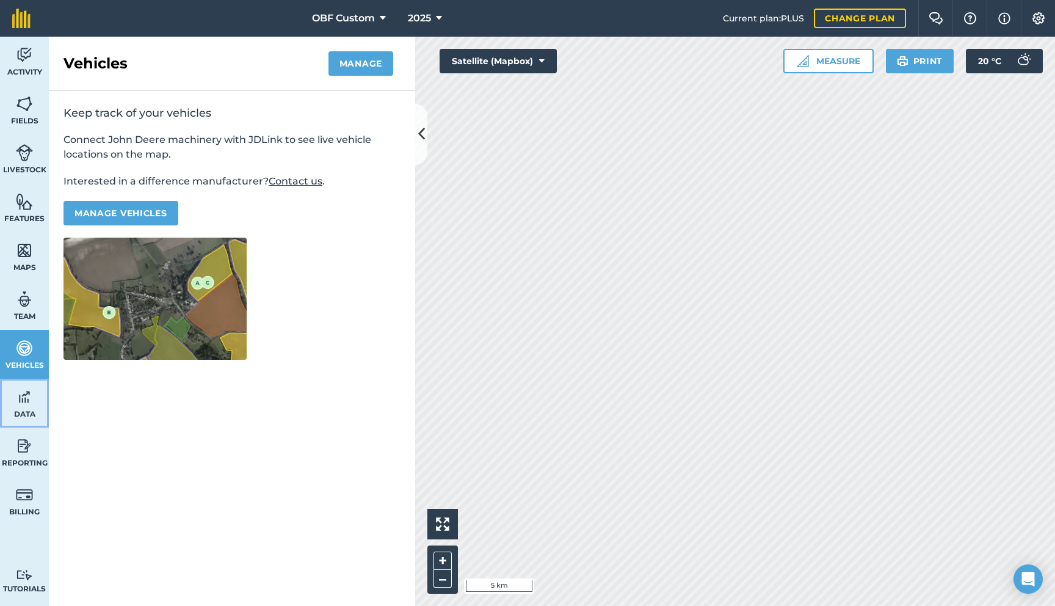
click at [38, 398] on link "Data" at bounding box center [24, 403] width 49 height 49
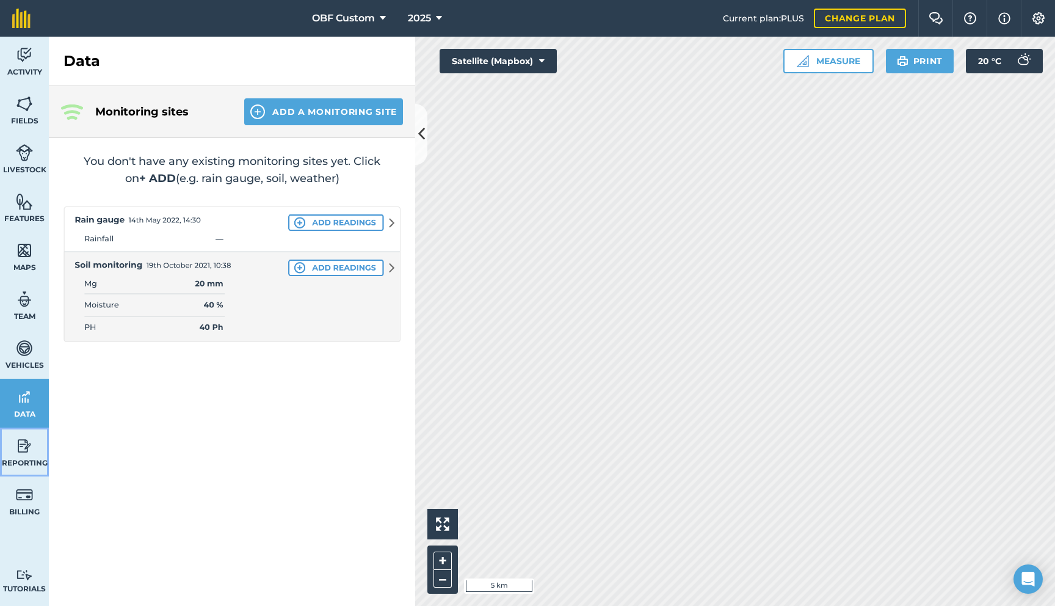
click at [34, 439] on link "Reporting" at bounding box center [24, 451] width 49 height 49
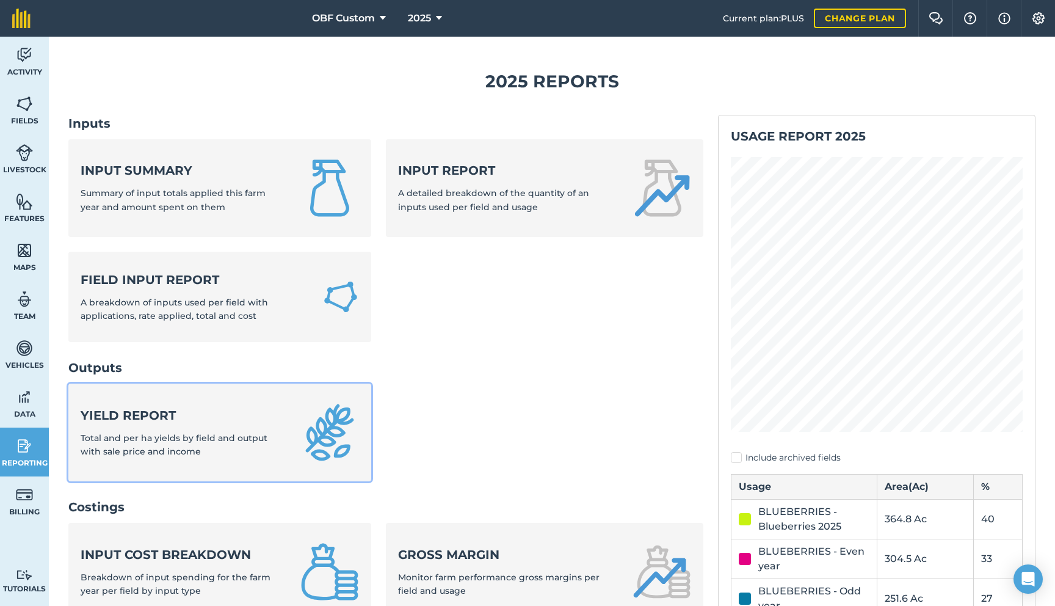
click at [164, 441] on span "Total and per ha yields by field and output with sale price and income" at bounding box center [174, 444] width 187 height 24
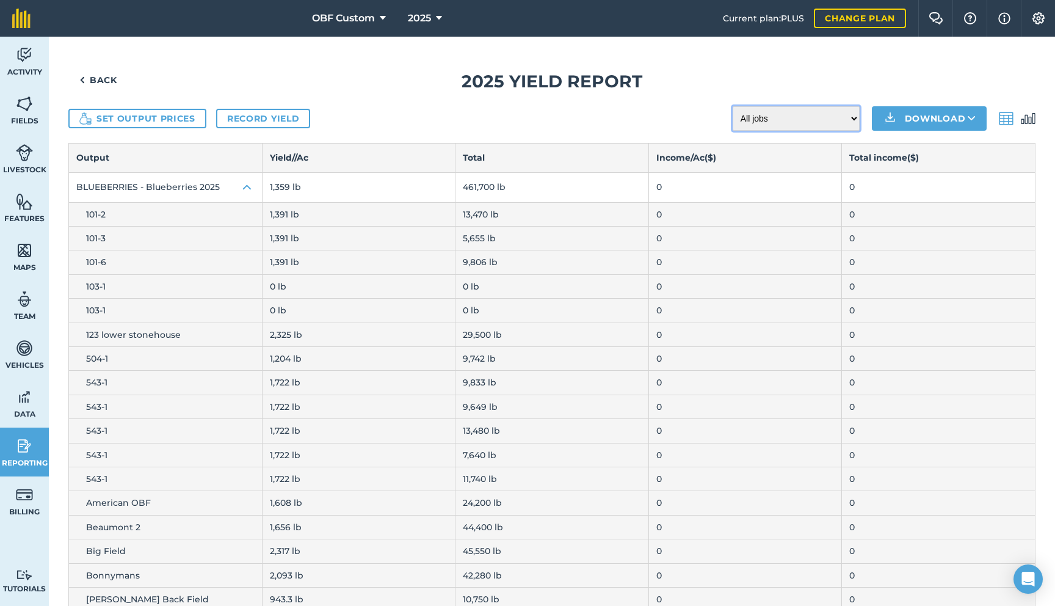
click at [779, 122] on select "All jobs Incomplete jobs Complete jobs" at bounding box center [796, 118] width 127 height 24
select select "done"
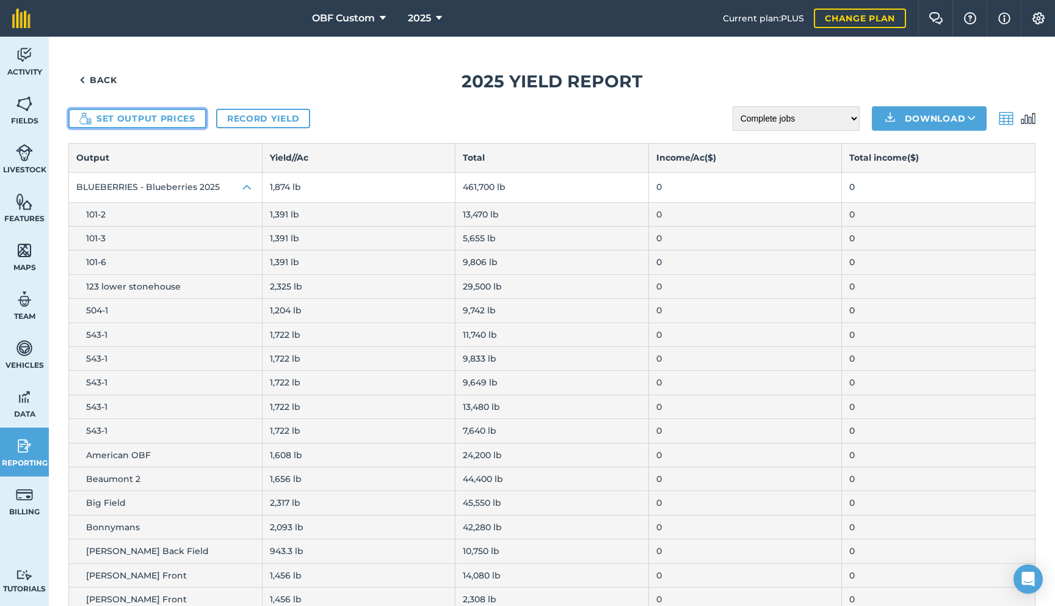
click at [152, 122] on button "Set output prices" at bounding box center [137, 119] width 138 height 20
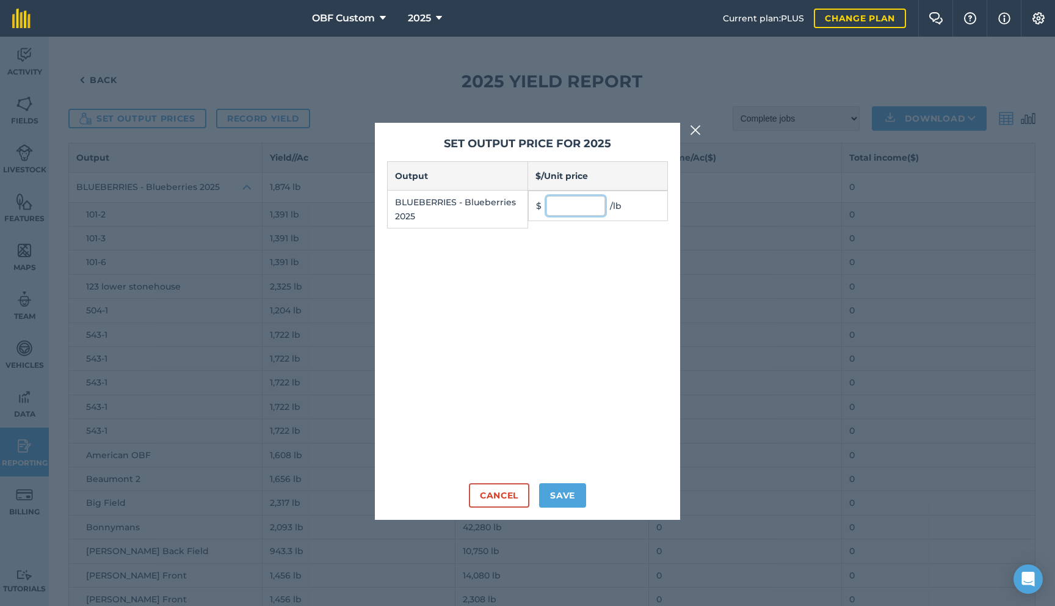
click at [567, 200] on input "text" at bounding box center [576, 206] width 59 height 20
type input "0.25"
click at [569, 496] on button "Save" at bounding box center [562, 495] width 47 height 24
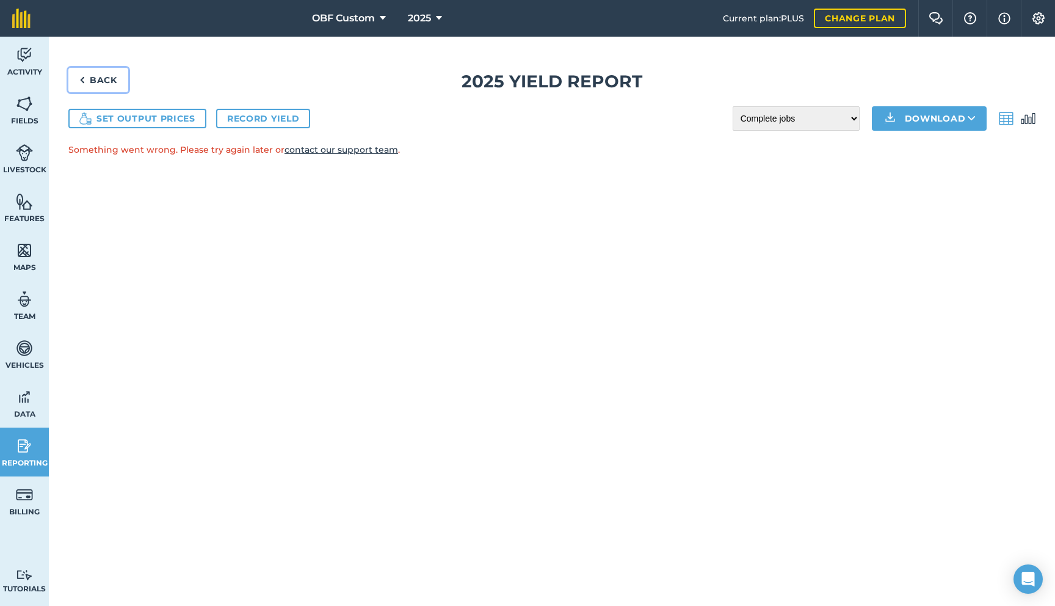
click at [104, 83] on link "Back" at bounding box center [98, 80] width 60 height 24
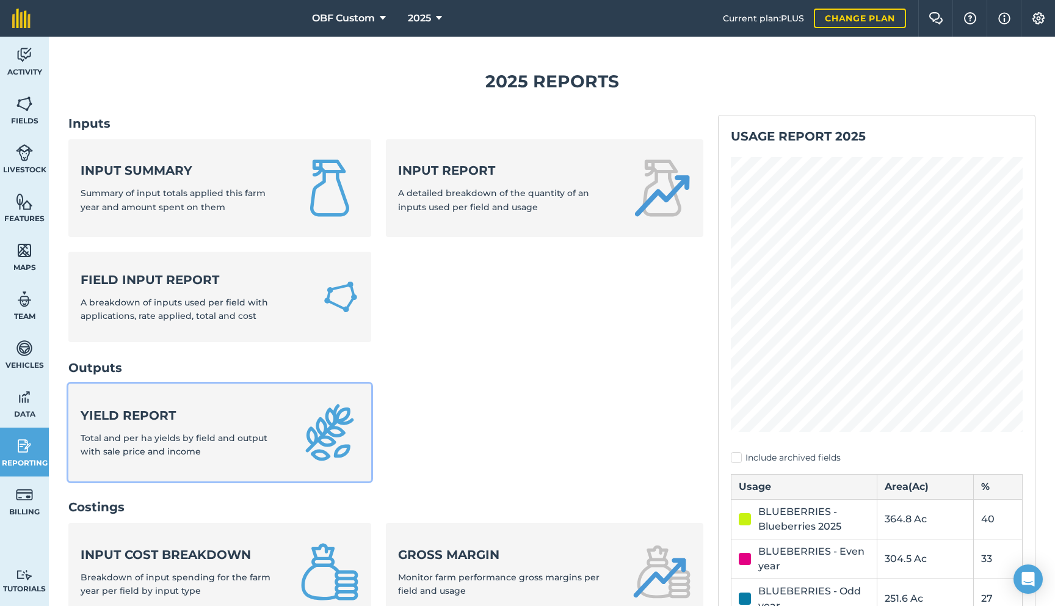
click at [245, 405] on link "Yield report Total and per ha yields by field and output with sale price and in…" at bounding box center [219, 433] width 303 height 98
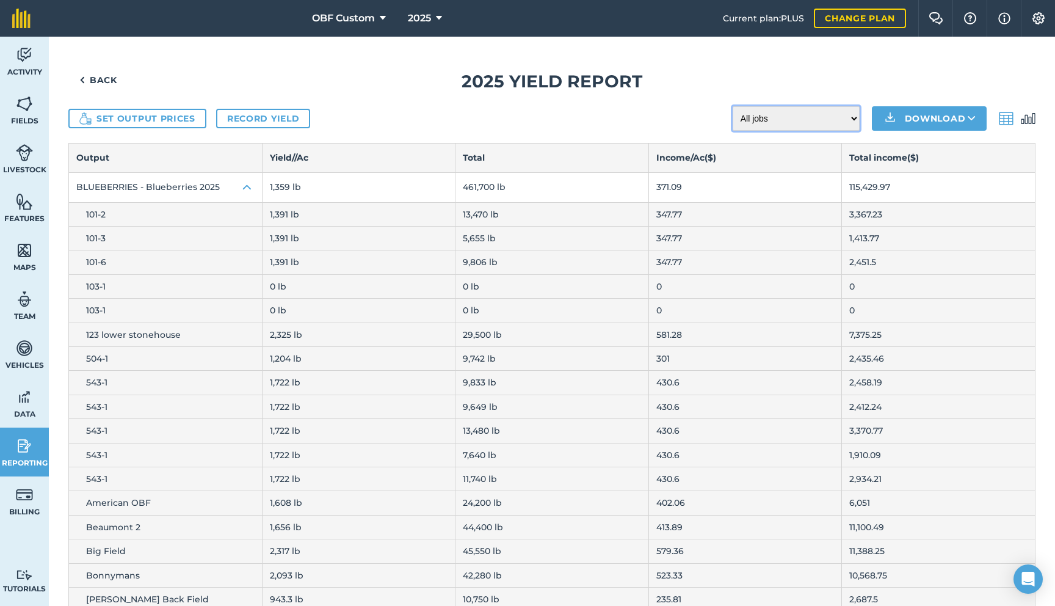
click at [765, 115] on select "All jobs Incomplete jobs Complete jobs" at bounding box center [796, 118] width 127 height 24
select select "done"
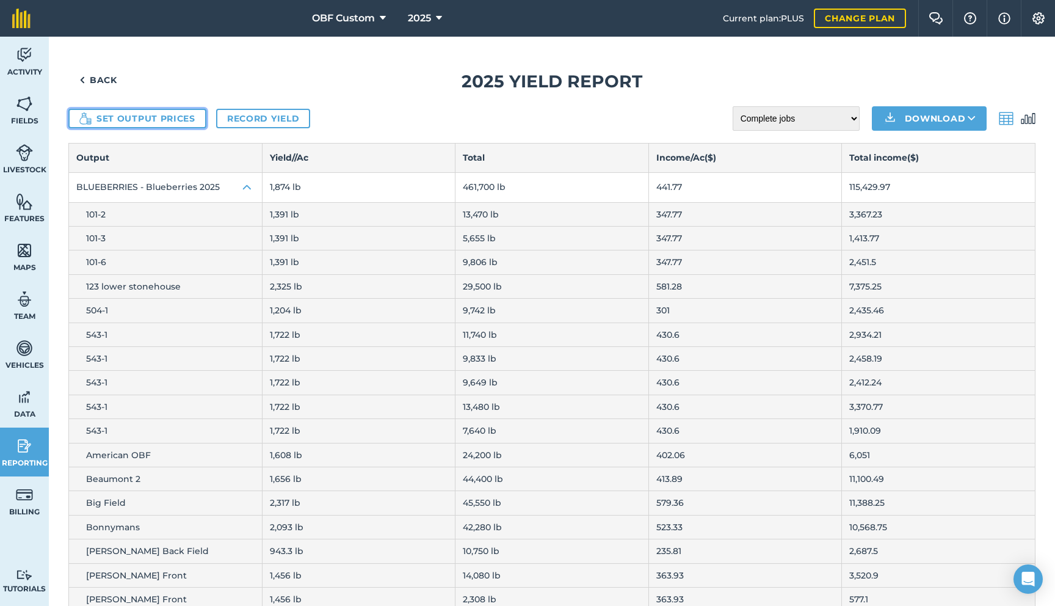
click at [186, 121] on button "Set output prices" at bounding box center [137, 119] width 138 height 20
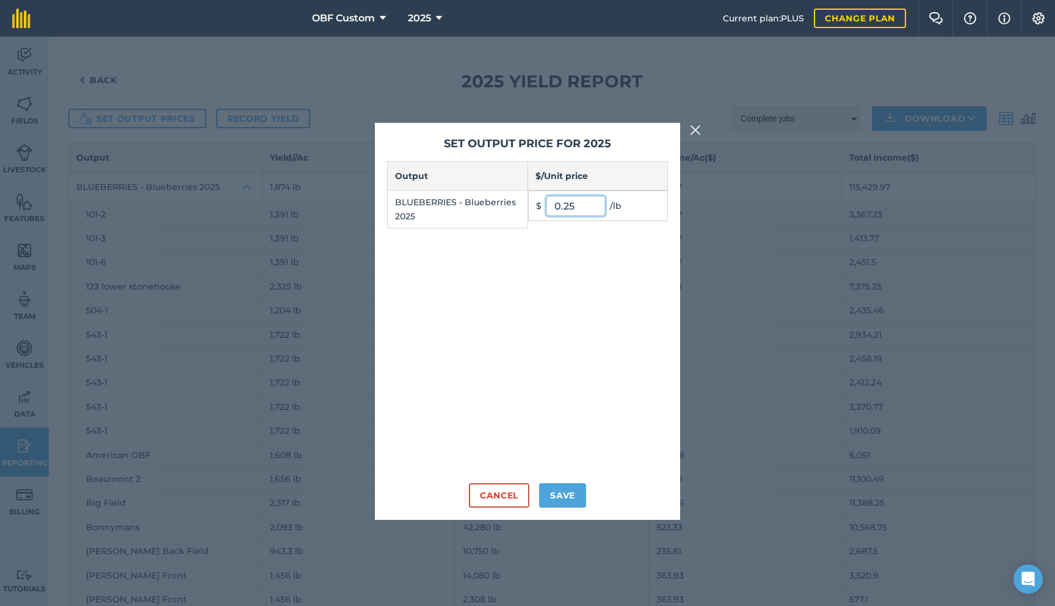
click at [586, 202] on input "0.25" at bounding box center [576, 206] width 59 height 20
type input "0"
click button "Cancel" at bounding box center [499, 495] width 60 height 24
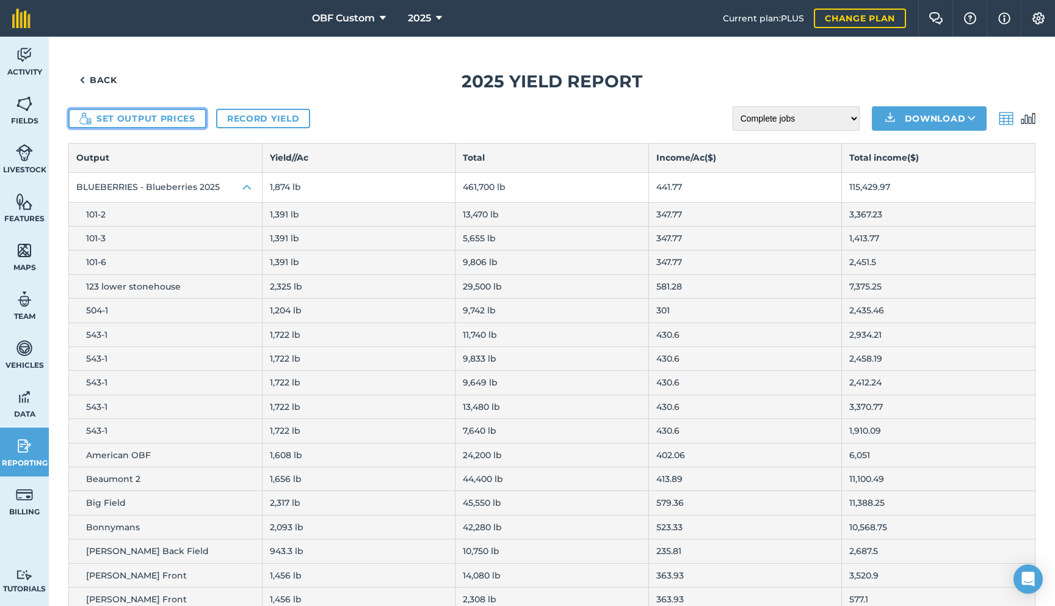
click at [169, 126] on button "Set output prices" at bounding box center [137, 119] width 138 height 20
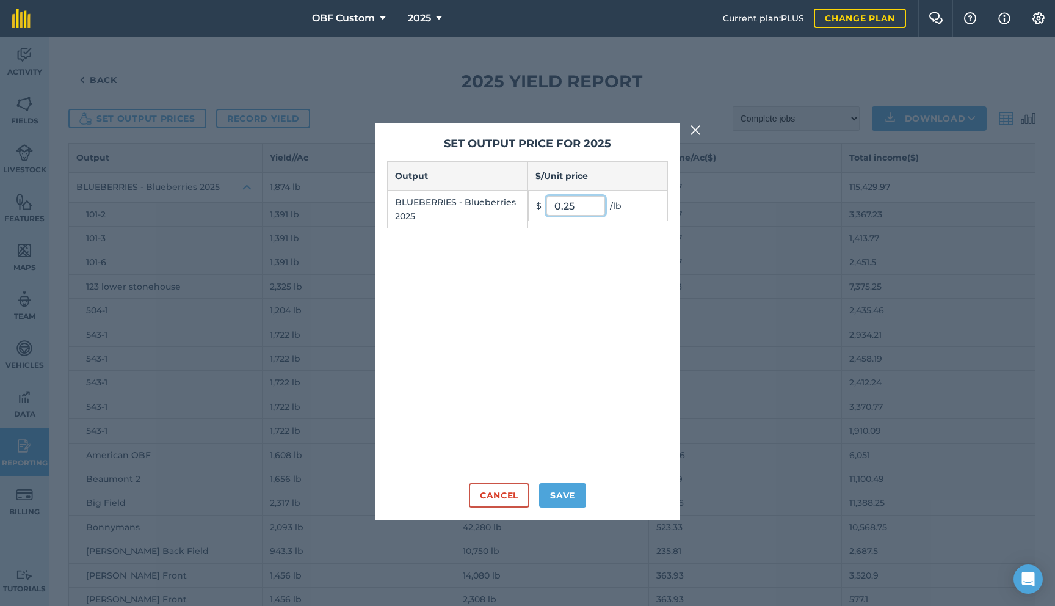
click at [573, 209] on input "0.25" at bounding box center [576, 206] width 59 height 20
type input "0"
click at [564, 492] on button "Save" at bounding box center [562, 495] width 47 height 24
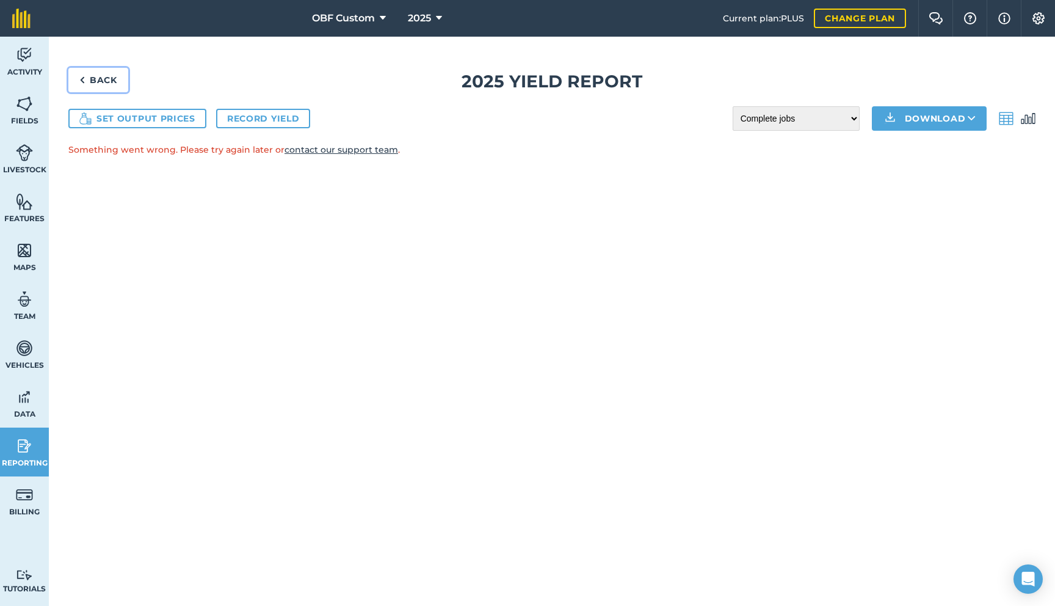
click at [109, 84] on link "Back" at bounding box center [98, 80] width 60 height 24
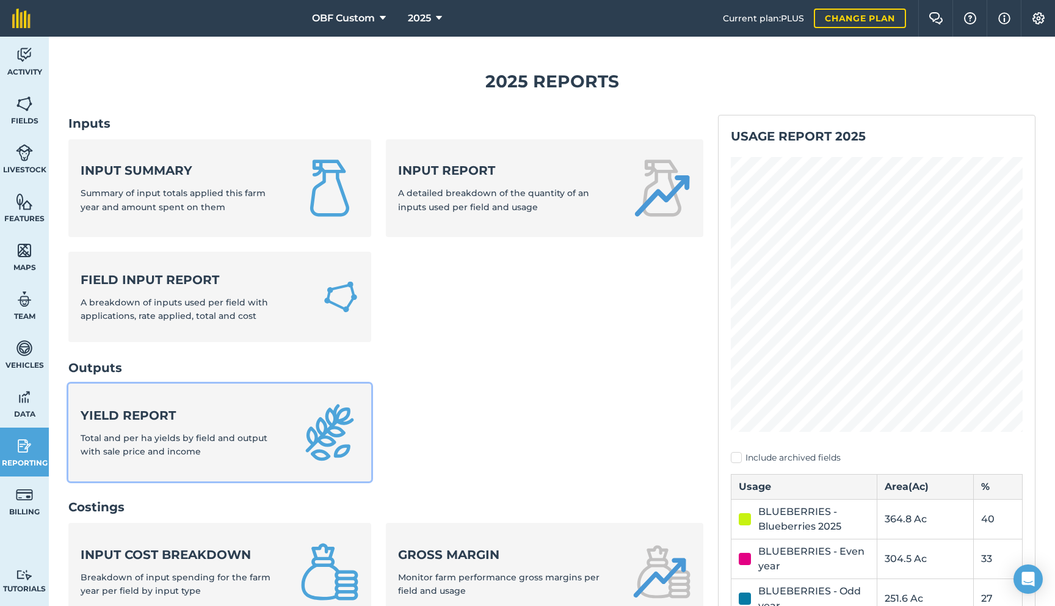
click at [291, 409] on link "Yield report Total and per ha yields by field and output with sale price and in…" at bounding box center [219, 433] width 303 height 98
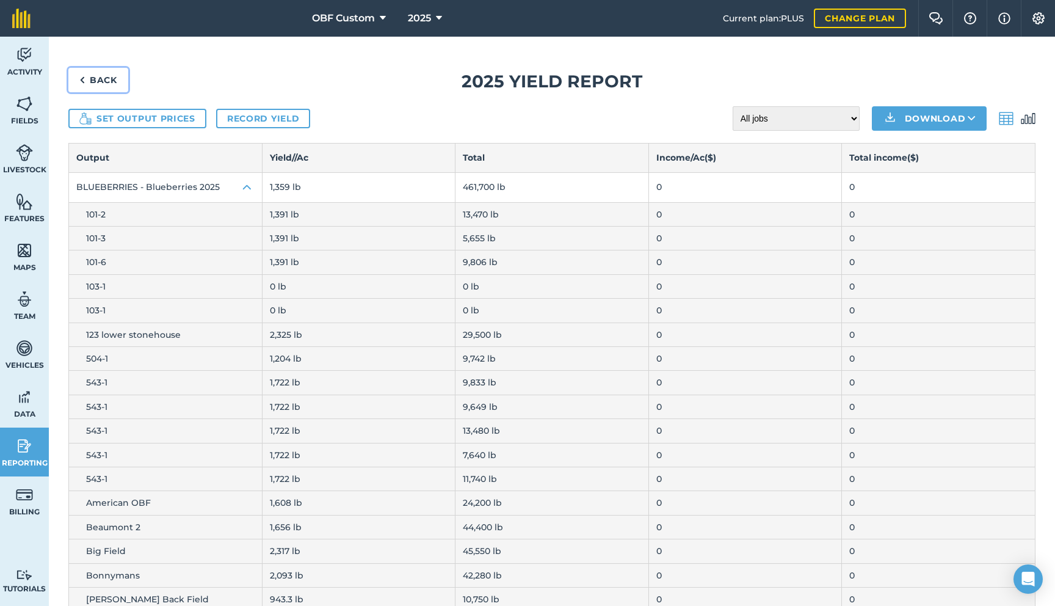
click at [95, 75] on link "Back" at bounding box center [98, 80] width 60 height 24
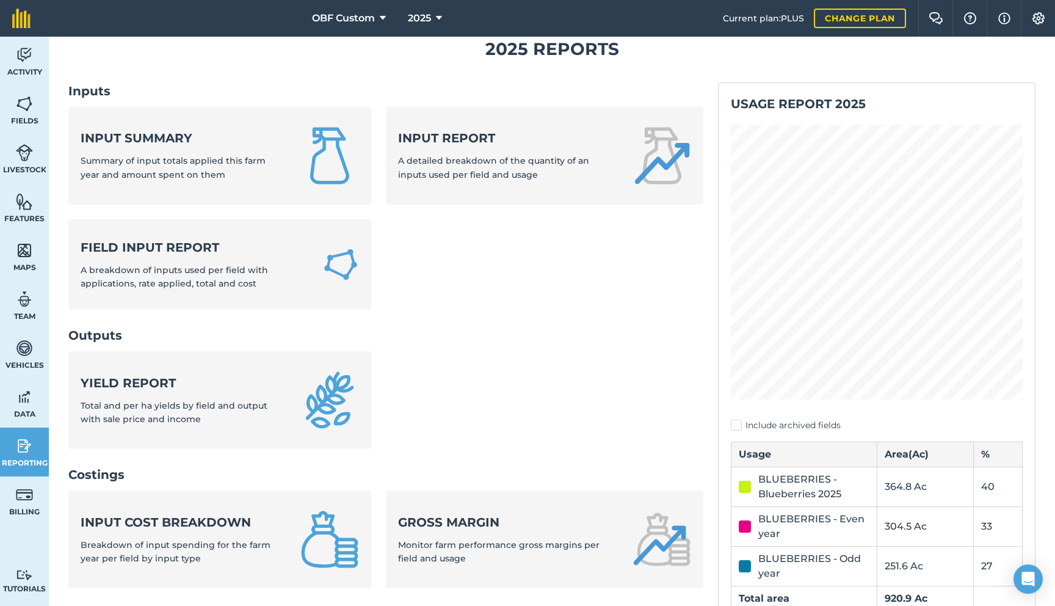
scroll to position [24, 0]
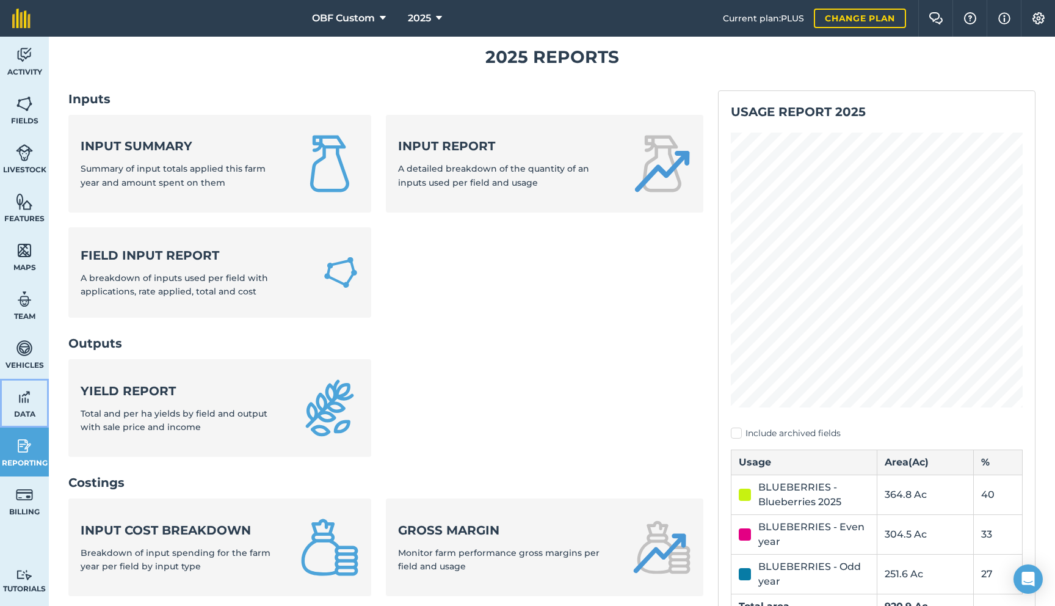
click at [22, 418] on link "Data" at bounding box center [24, 403] width 49 height 49
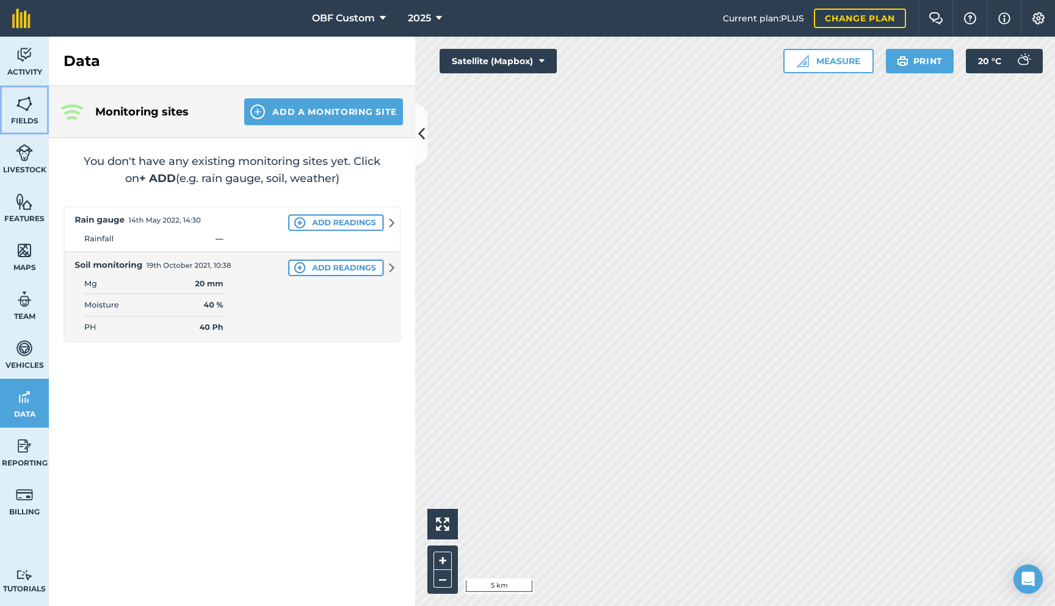
click at [27, 106] on img at bounding box center [24, 104] width 17 height 18
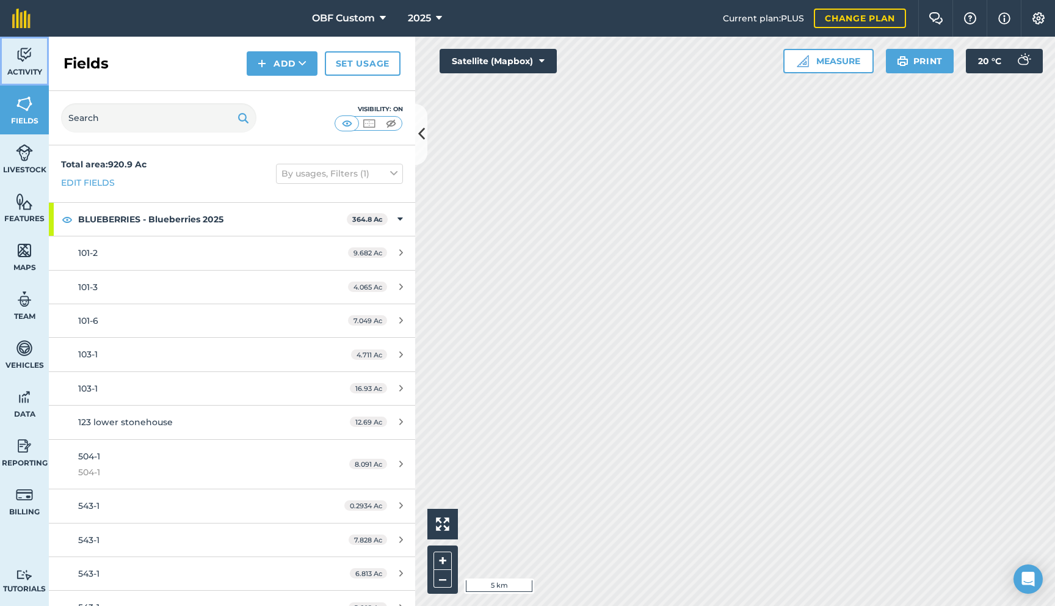
click at [21, 74] on span "Activity" at bounding box center [24, 72] width 49 height 10
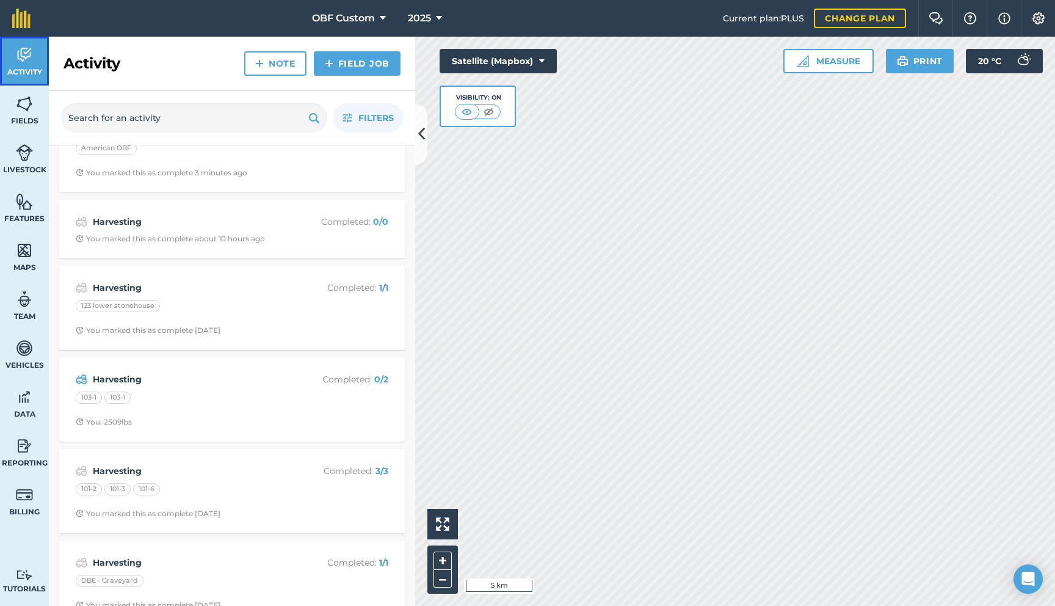
scroll to position [47, 0]
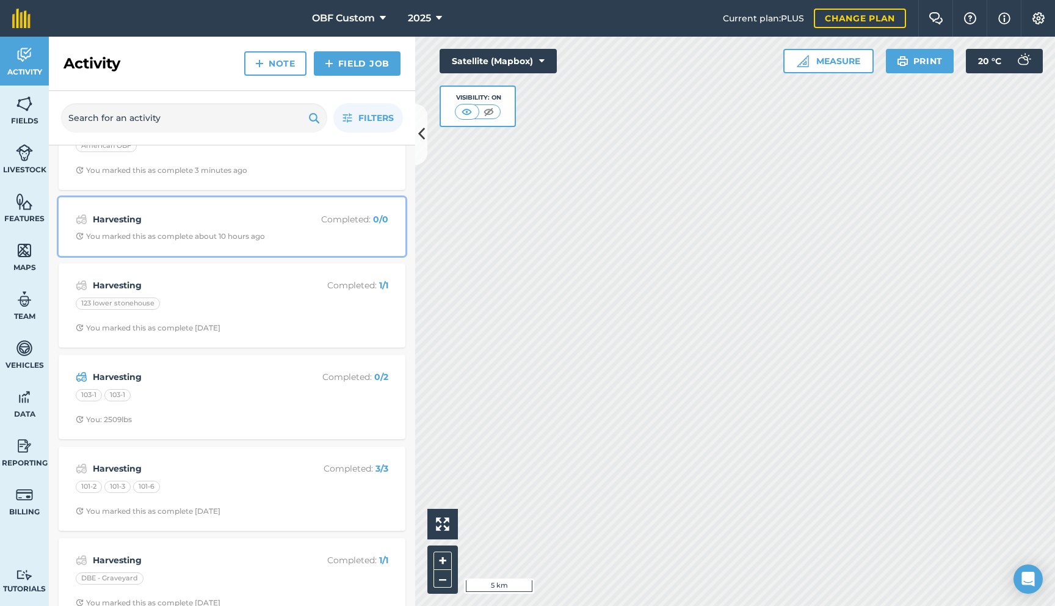
click at [148, 231] on div "You marked this as complete about 10 hours ago" at bounding box center [170, 236] width 189 height 10
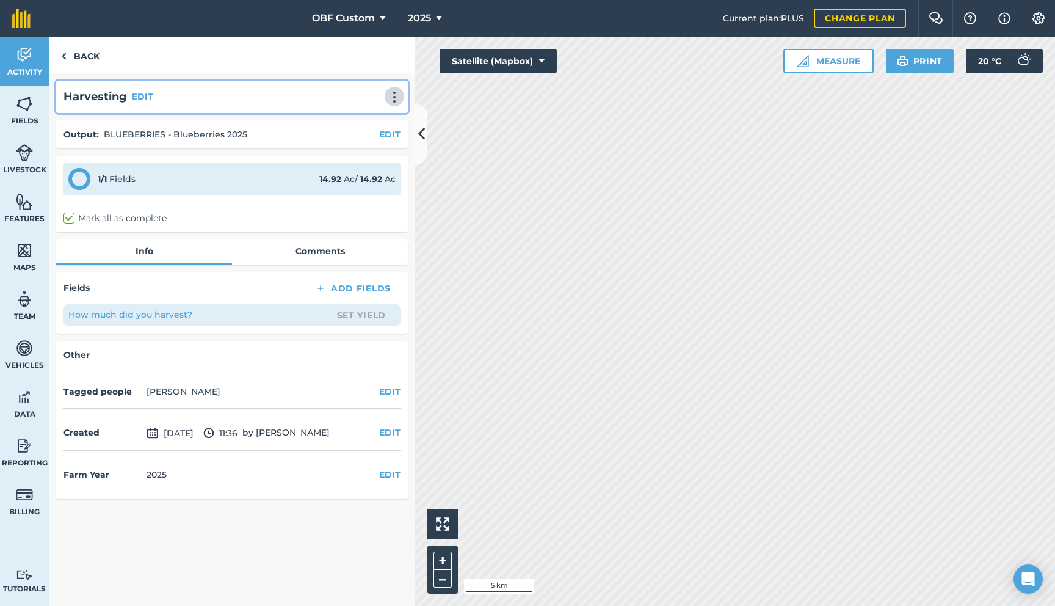
click at [393, 95] on img at bounding box center [394, 97] width 15 height 12
click at [373, 150] on link "Delete" at bounding box center [369, 152] width 78 height 24
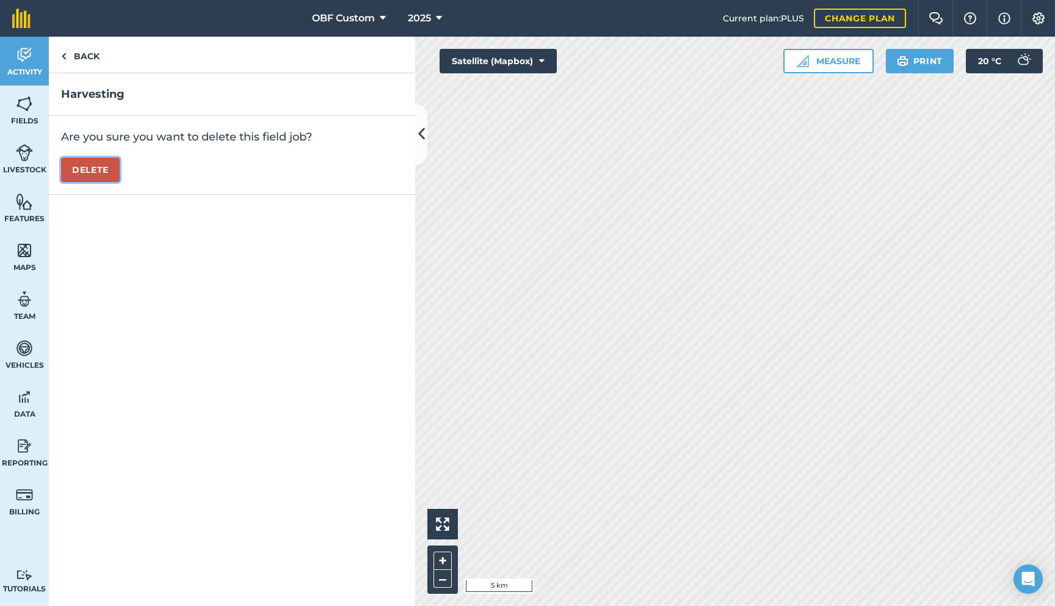
click at [91, 177] on button "Delete" at bounding box center [90, 170] width 59 height 24
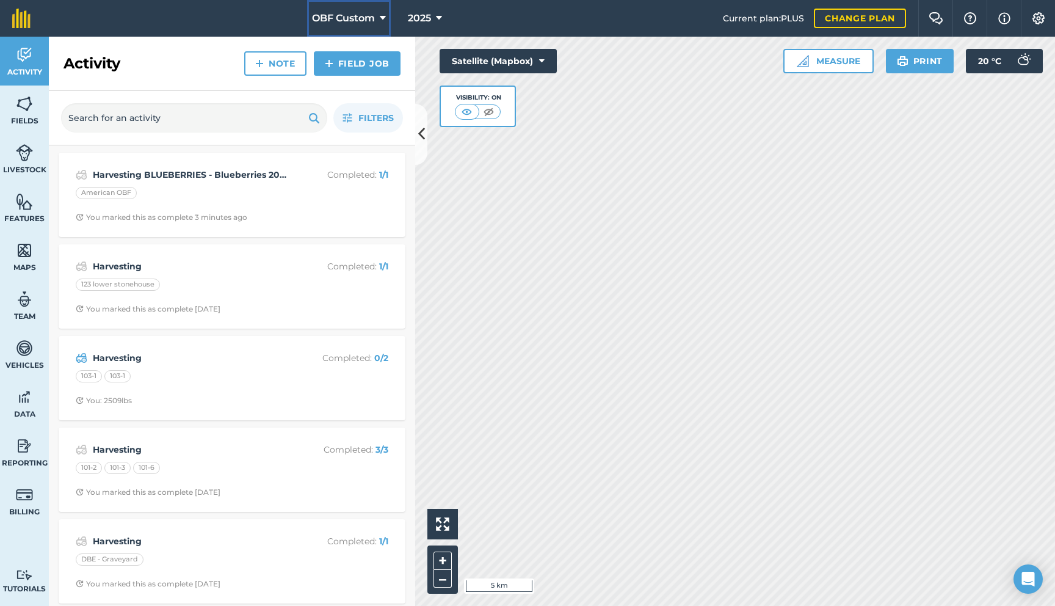
click at [374, 24] on span "OBF Custom" at bounding box center [343, 18] width 63 height 15
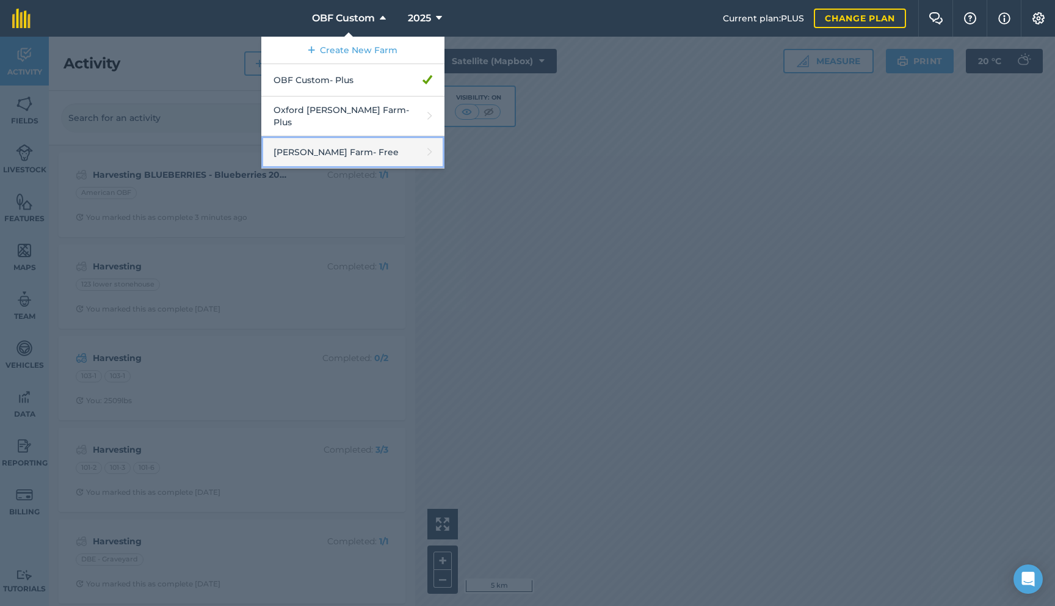
click at [351, 153] on link "[PERSON_NAME] Farm - Free" at bounding box center [352, 152] width 183 height 32
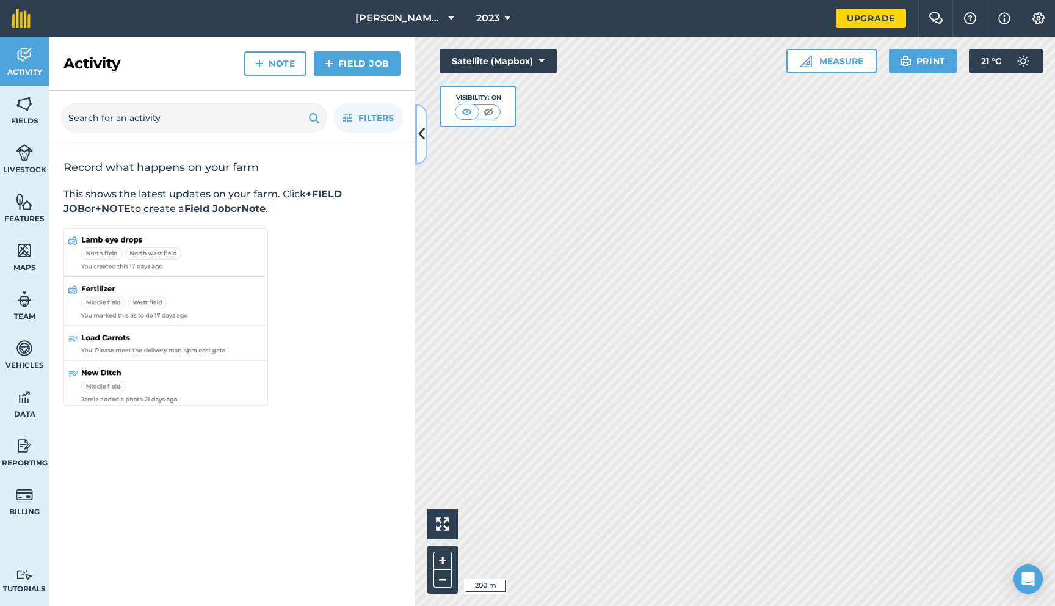
click at [421, 134] on icon at bounding box center [421, 133] width 7 height 21
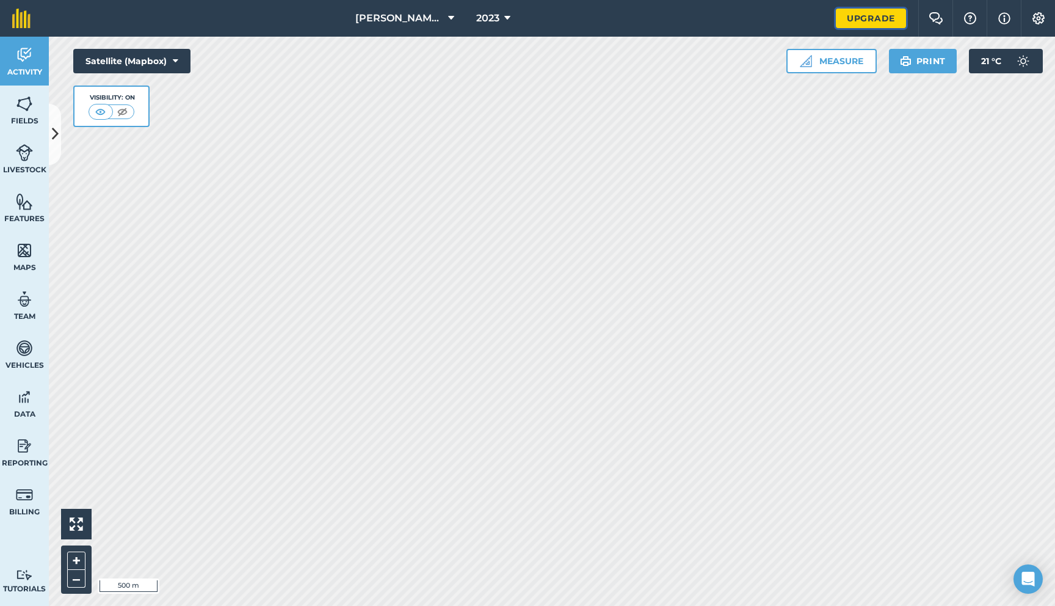
click at [843, 21] on link "Upgrade" at bounding box center [871, 19] width 70 height 20
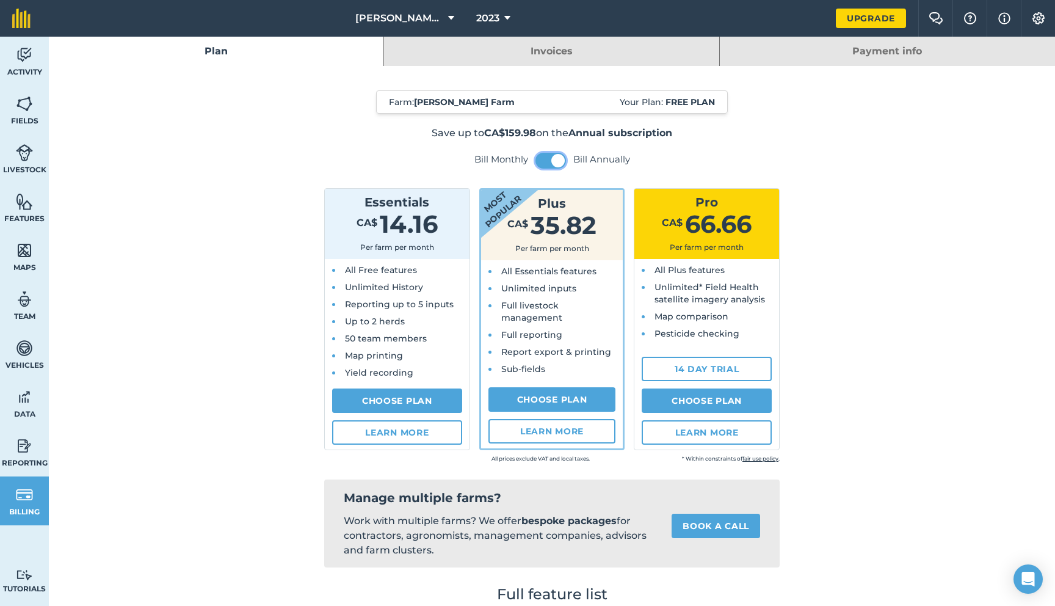
click at [548, 158] on button at bounding box center [551, 161] width 31 height 16
click at [548, 158] on span at bounding box center [543, 160] width 13 height 13
click at [548, 158] on button at bounding box center [551, 161] width 31 height 16
click at [548, 158] on span at bounding box center [543, 160] width 13 height 13
click at [437, 23] on span "[PERSON_NAME] Farm" at bounding box center [399, 18] width 88 height 15
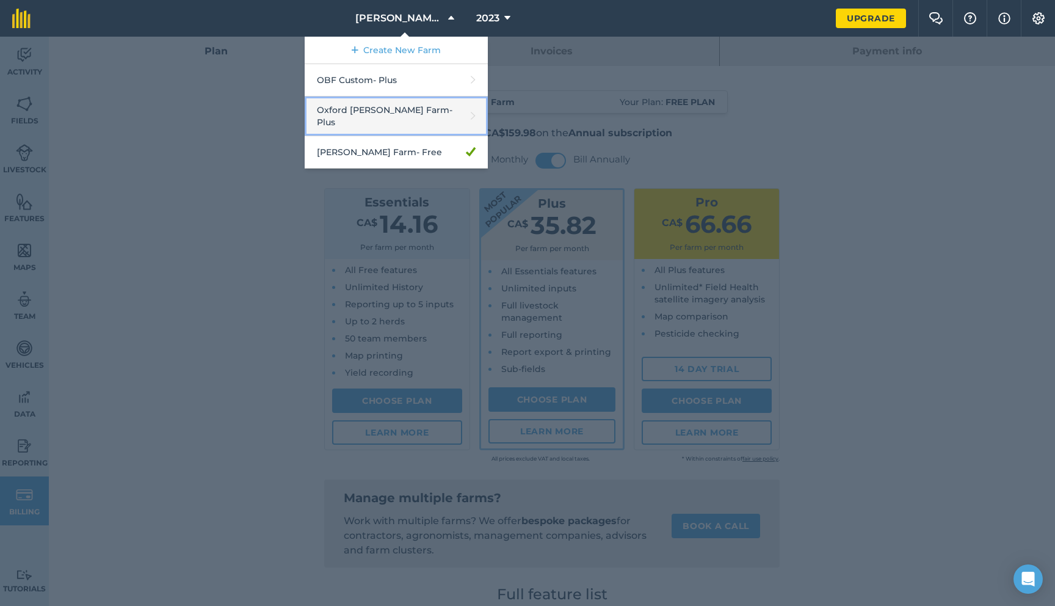
click at [404, 122] on link "Oxford [PERSON_NAME] Farm - Plus" at bounding box center [396, 116] width 183 height 40
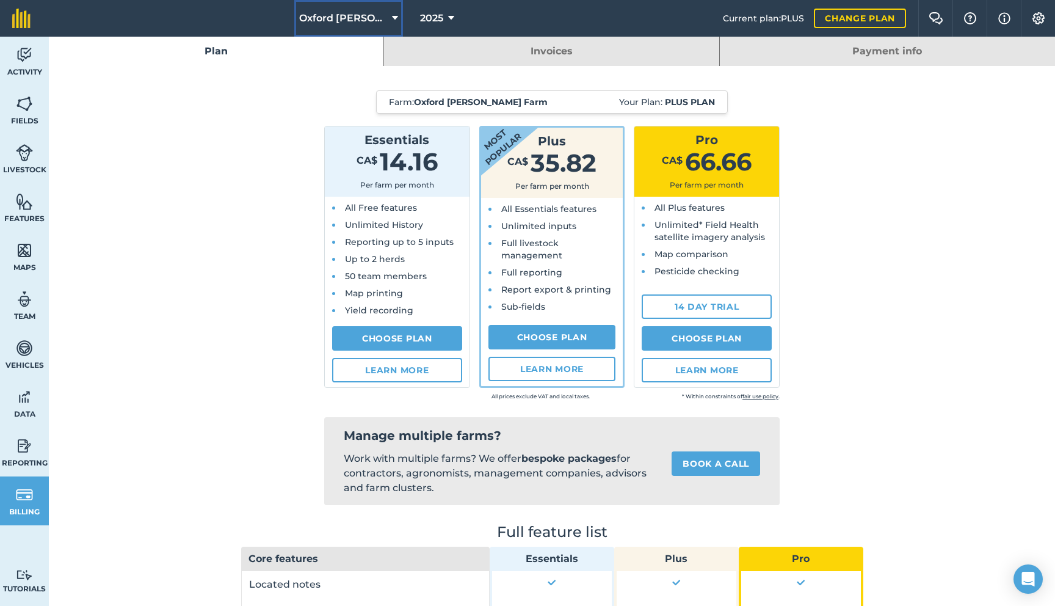
click at [335, 13] on span "Oxford [PERSON_NAME] Farm" at bounding box center [343, 18] width 88 height 15
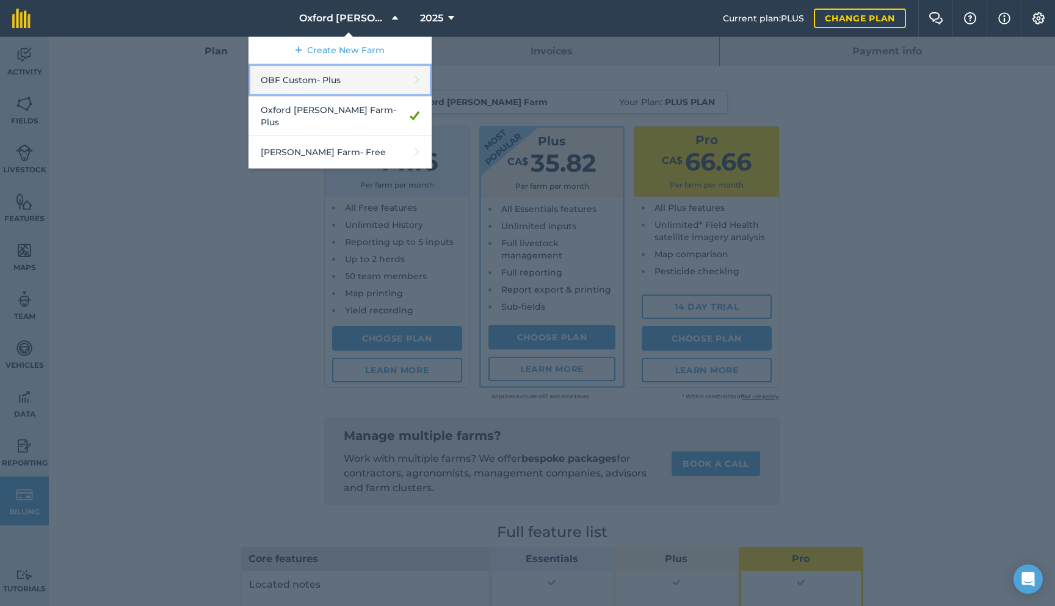
click at [347, 82] on link "OBF Custom - Plus" at bounding box center [340, 80] width 183 height 32
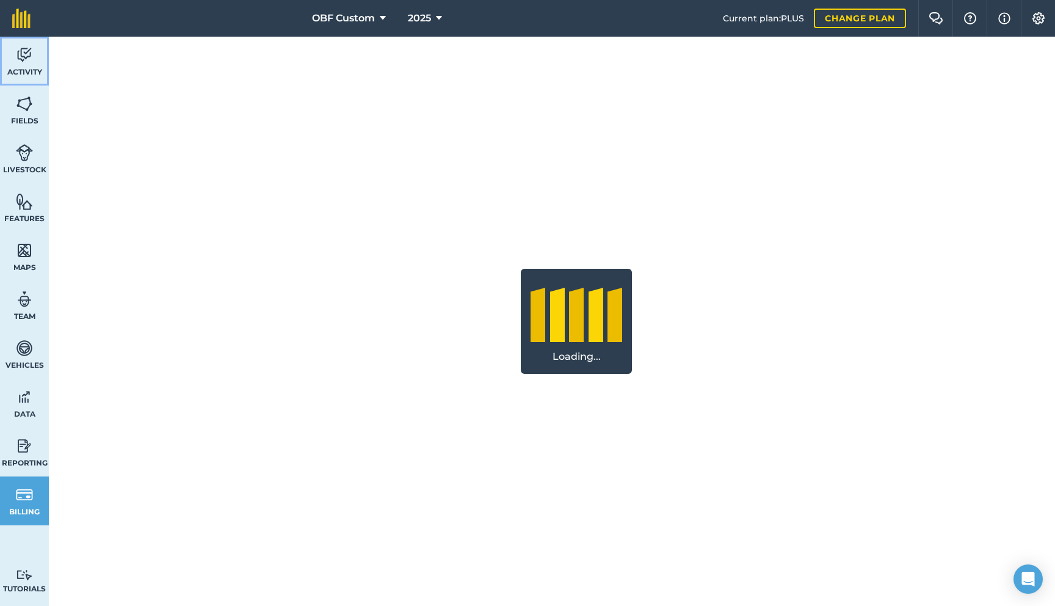
click at [19, 73] on span "Activity" at bounding box center [24, 72] width 49 height 10
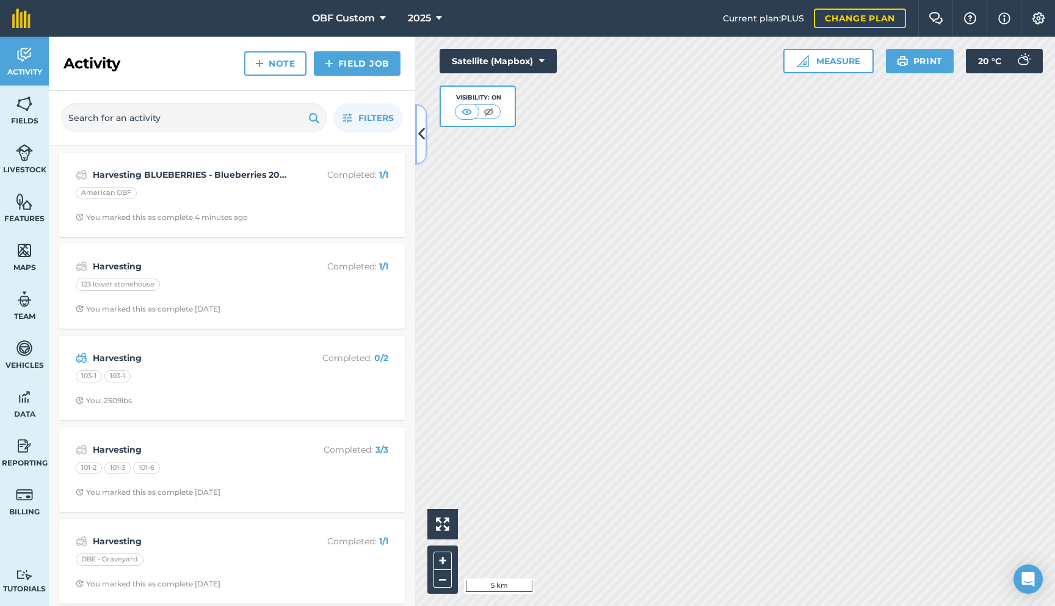
click at [420, 140] on icon at bounding box center [421, 133] width 7 height 21
